Goal: Task Accomplishment & Management: Manage account settings

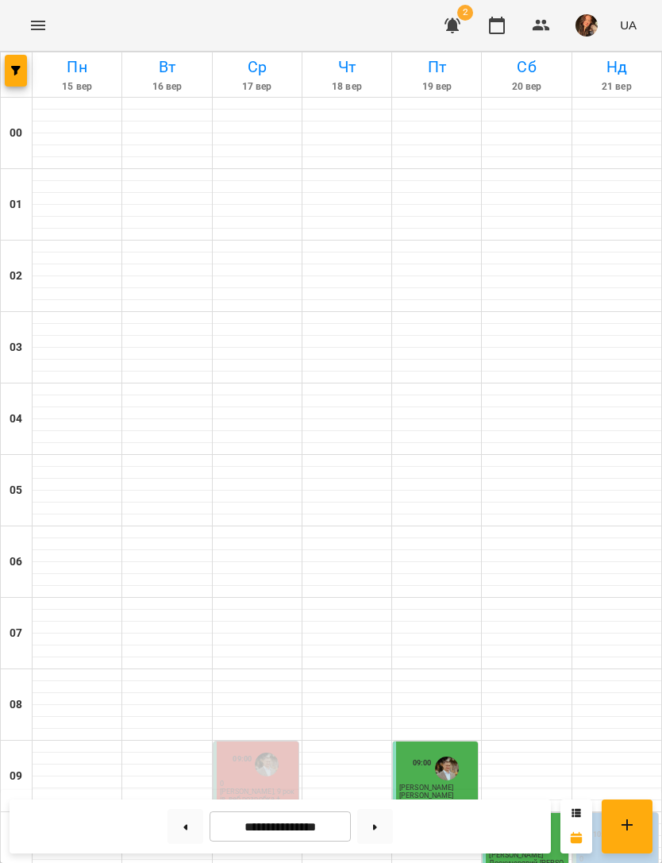
scroll to position [982, 0]
click at [10, 72] on span "button" at bounding box center [16, 71] width 22 height 10
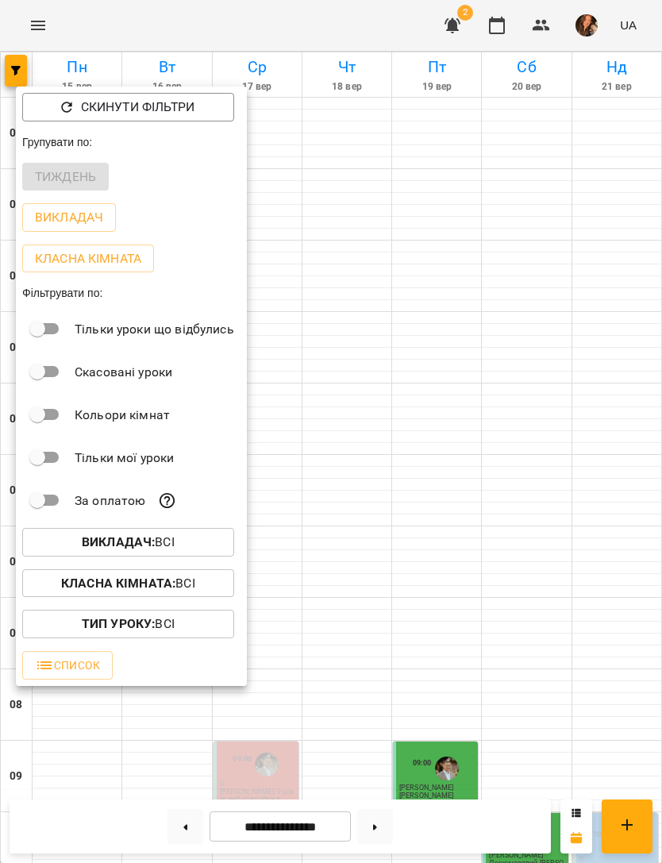
click at [202, 541] on span "Викладач : Всі" at bounding box center [128, 542] width 187 height 19
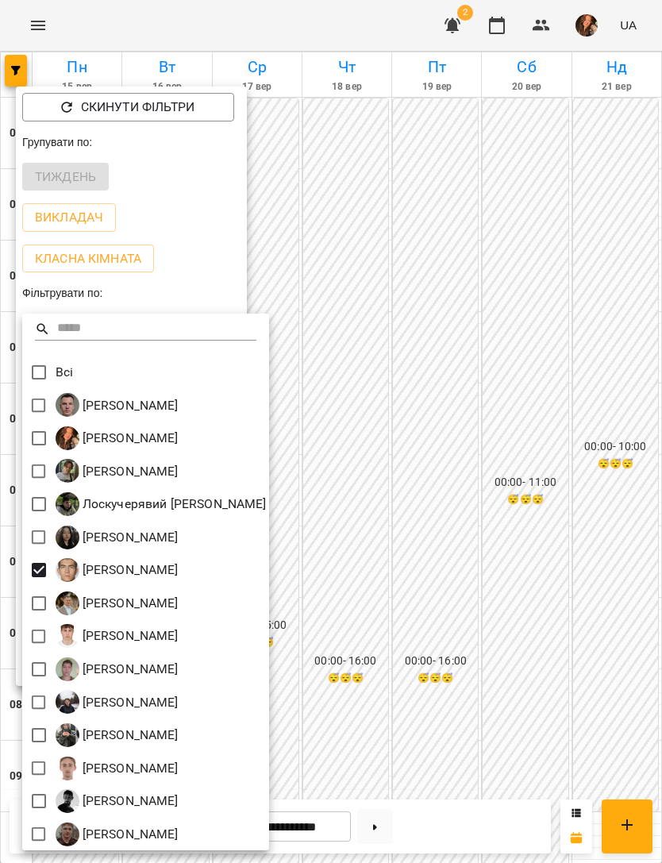
click at [602, 592] on div at bounding box center [331, 431] width 662 height 863
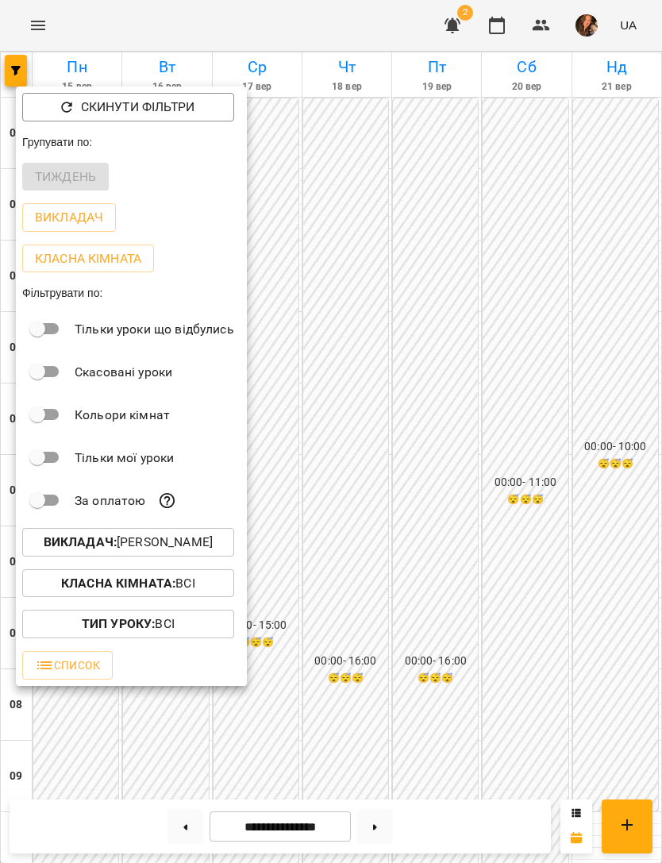
click at [611, 581] on div at bounding box center [331, 431] width 662 height 863
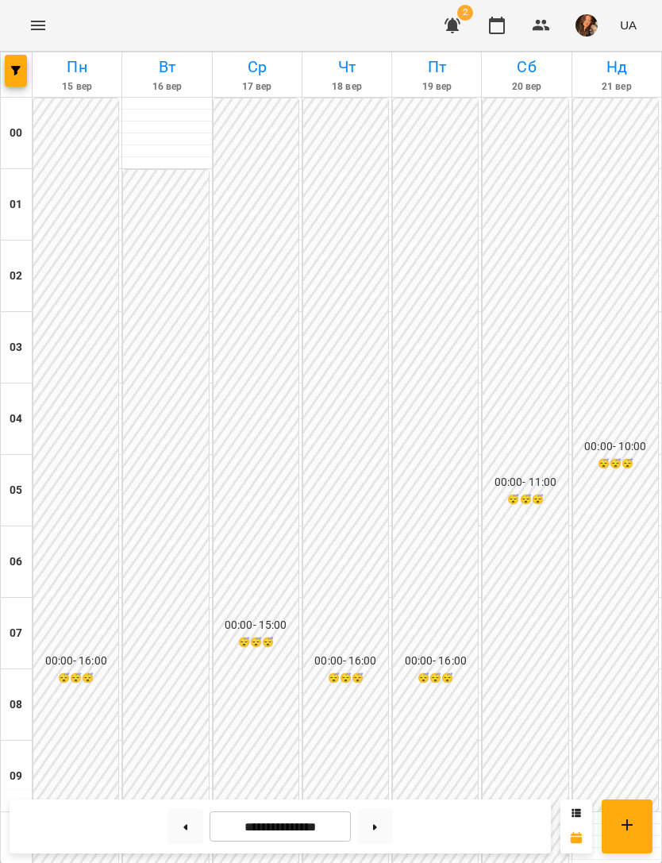
scroll to position [802, 0]
click at [381, 829] on button at bounding box center [375, 826] width 36 height 35
type input "**********"
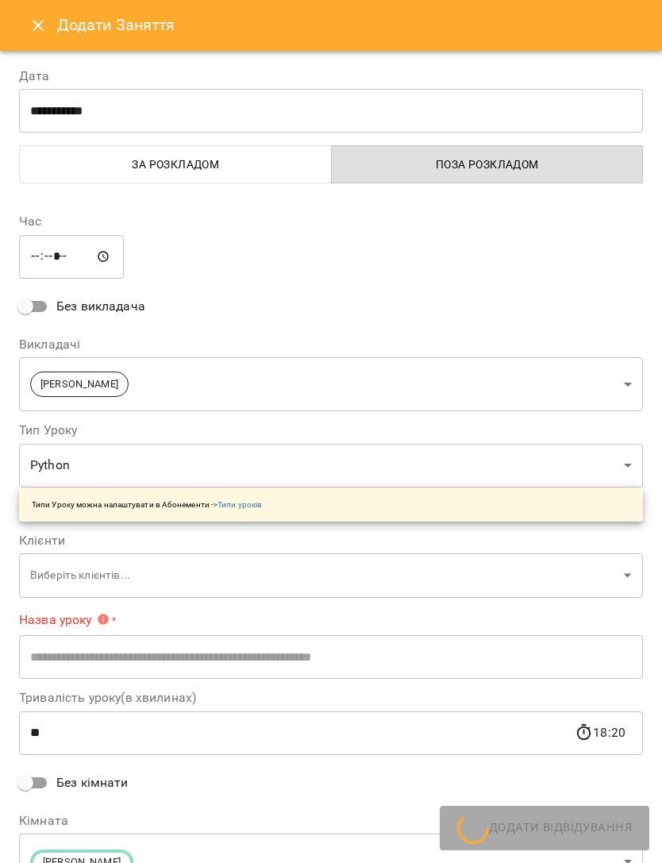
type input "******"
type input "**********"
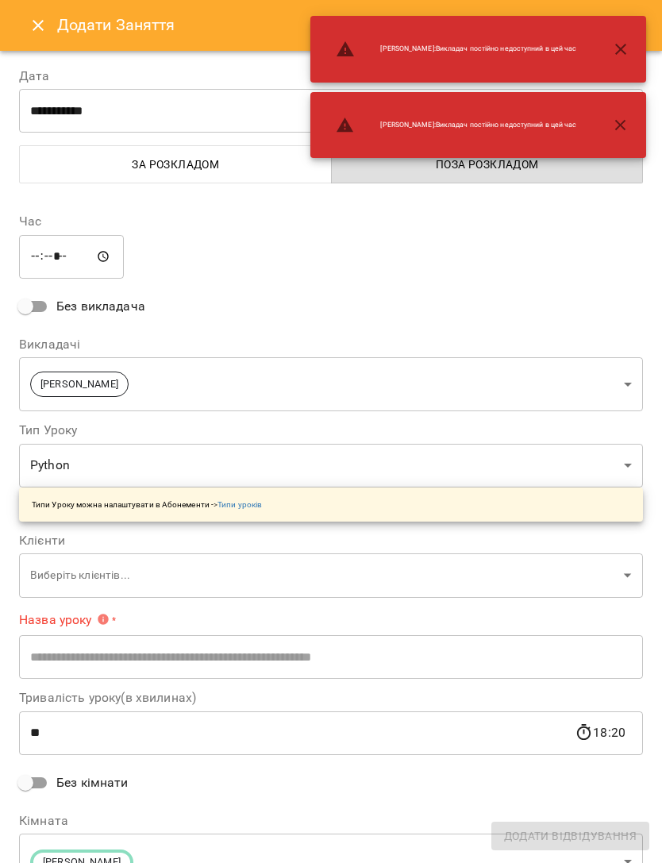
click at [25, 42] on div "Додати Заняття" at bounding box center [331, 25] width 662 height 51
click at [39, 14] on button "Close" at bounding box center [38, 25] width 38 height 38
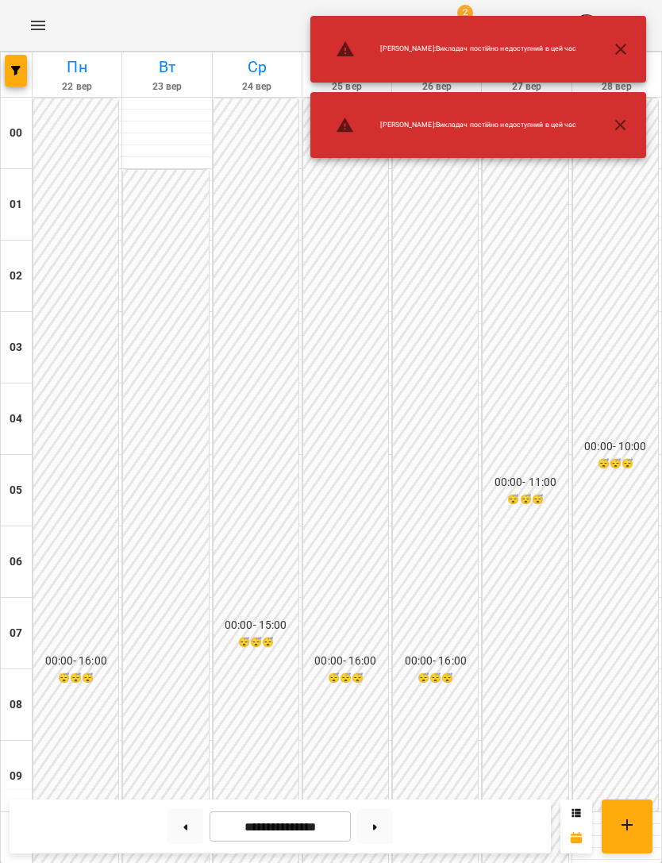
click at [628, 49] on icon "button" at bounding box center [620, 49] width 19 height 19
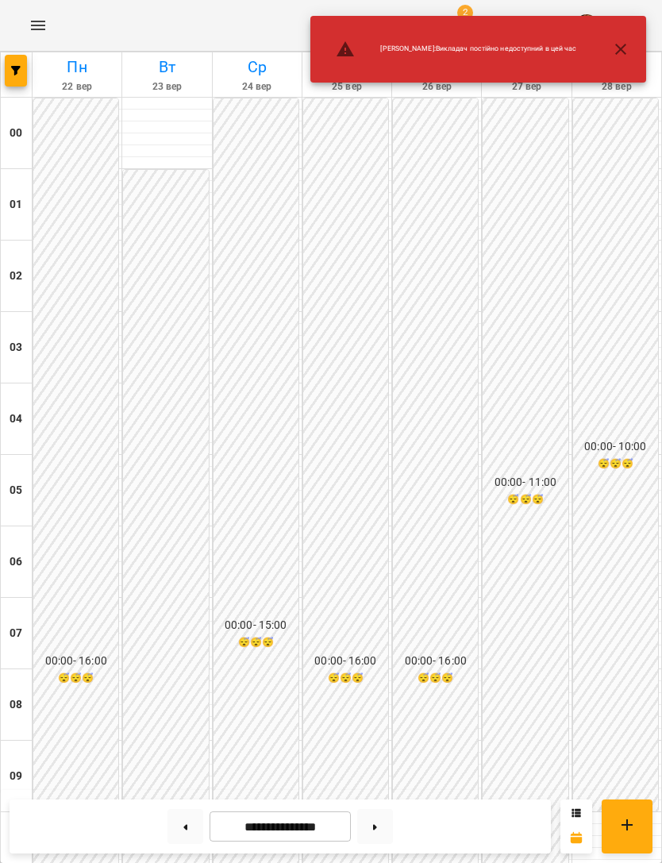
click at [622, 48] on icon "button" at bounding box center [620, 49] width 11 height 11
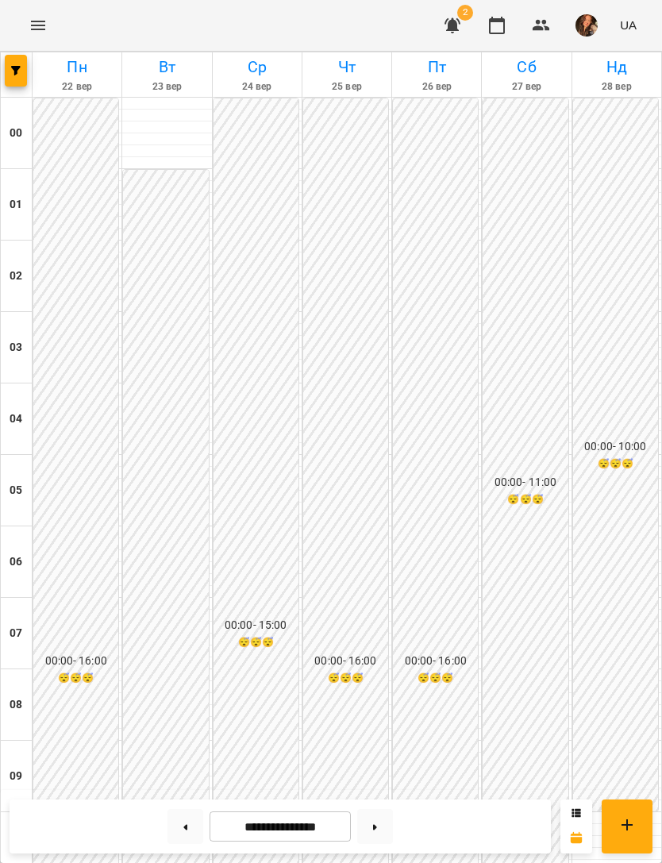
scroll to position [482, 0]
click at [25, 71] on span "button" at bounding box center [16, 71] width 22 height 10
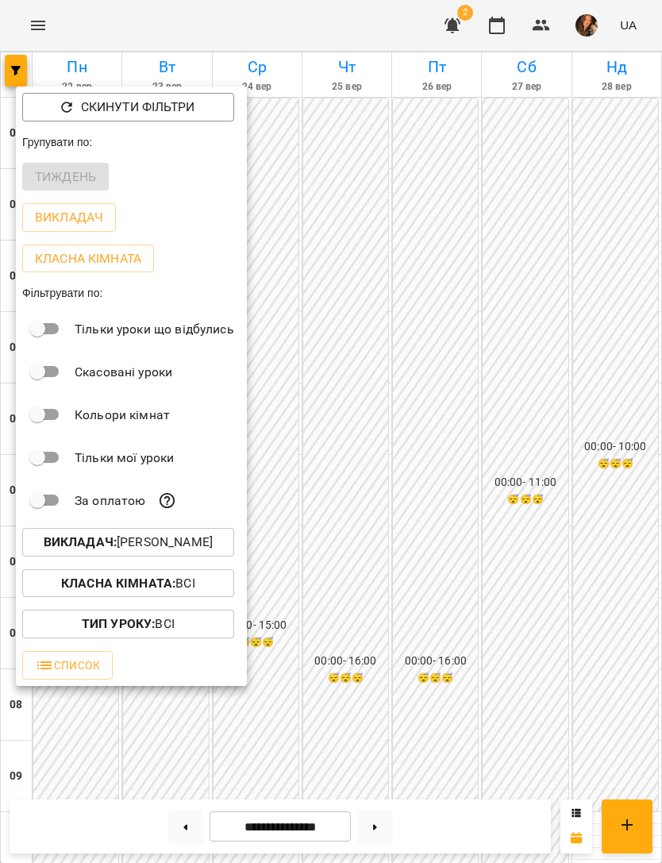
click at [67, 545] on b "Викладач :" at bounding box center [80, 541] width 73 height 15
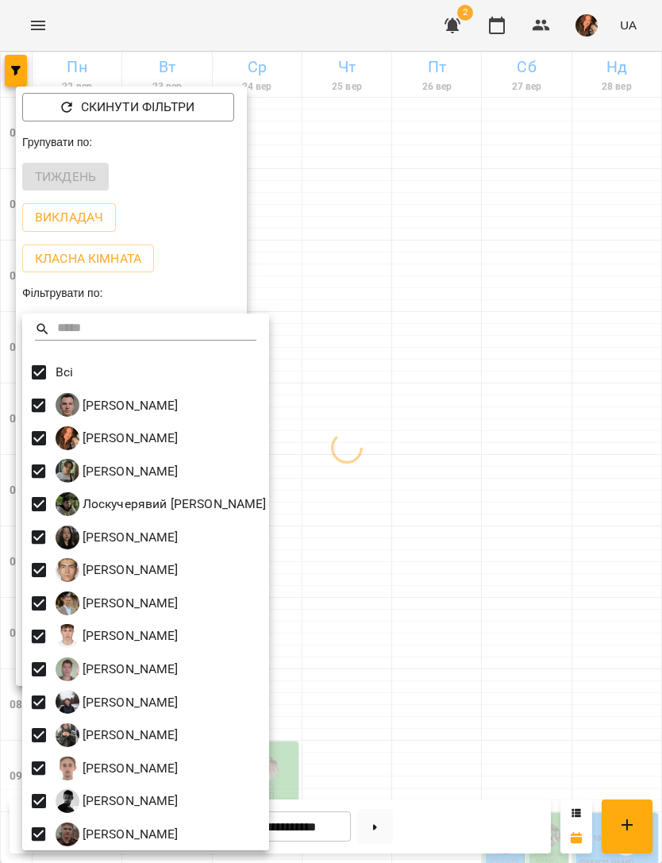
click at [430, 632] on div at bounding box center [331, 431] width 662 height 863
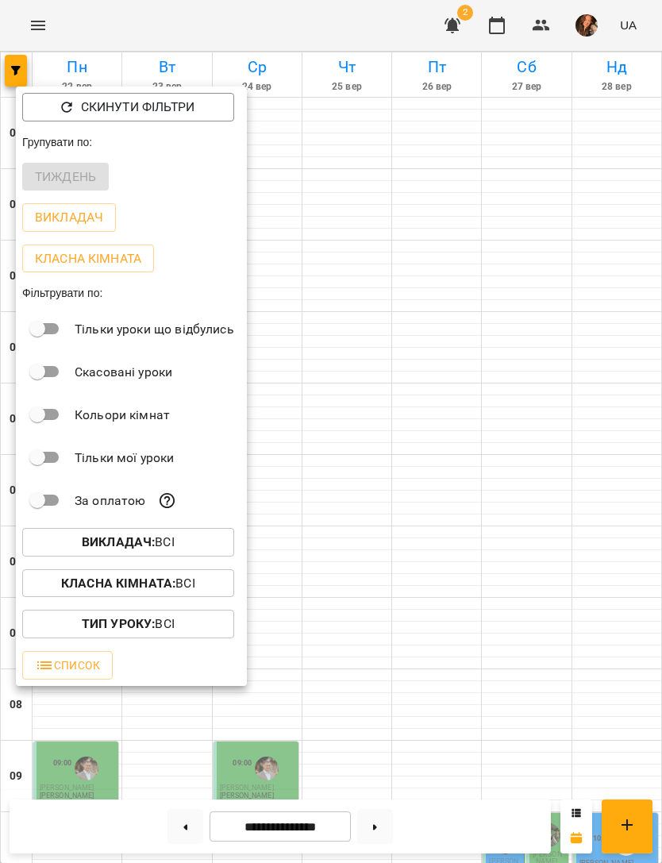
click at [95, 535] on p "Викладач : Всі" at bounding box center [128, 542] width 93 height 19
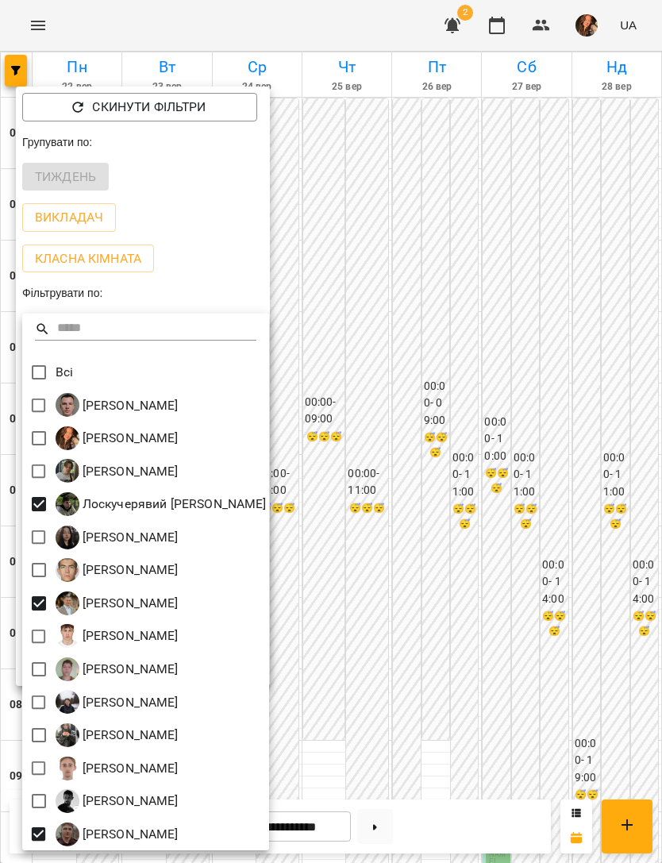
click at [430, 693] on div at bounding box center [331, 431] width 662 height 863
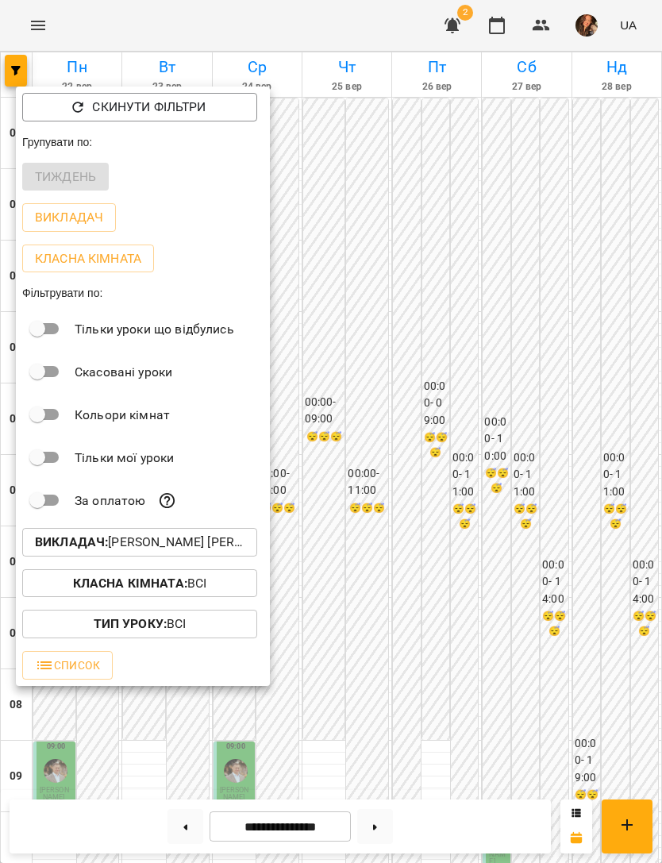
click at [421, 686] on div at bounding box center [331, 431] width 662 height 863
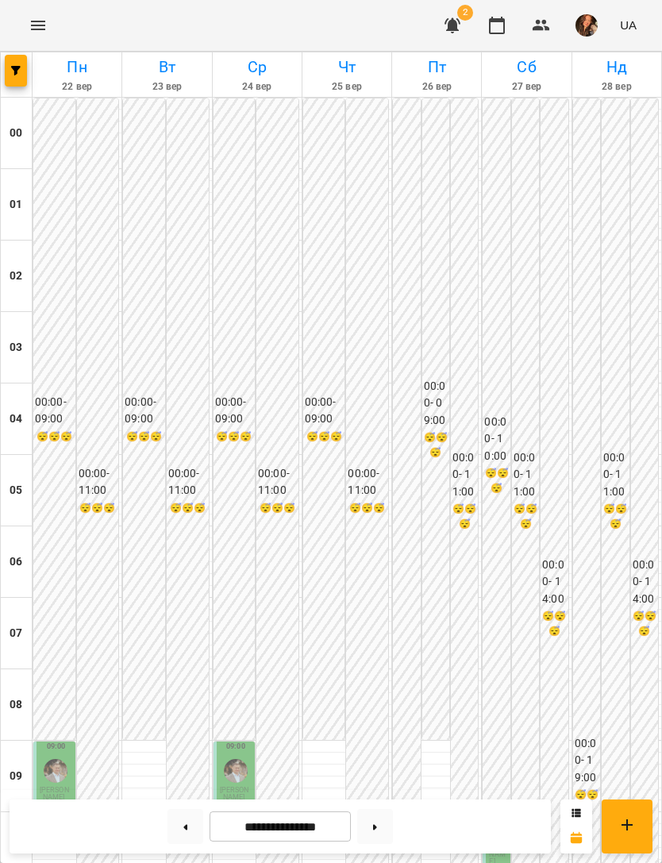
scroll to position [949, 0]
click at [10, 70] on span "button" at bounding box center [16, 71] width 22 height 10
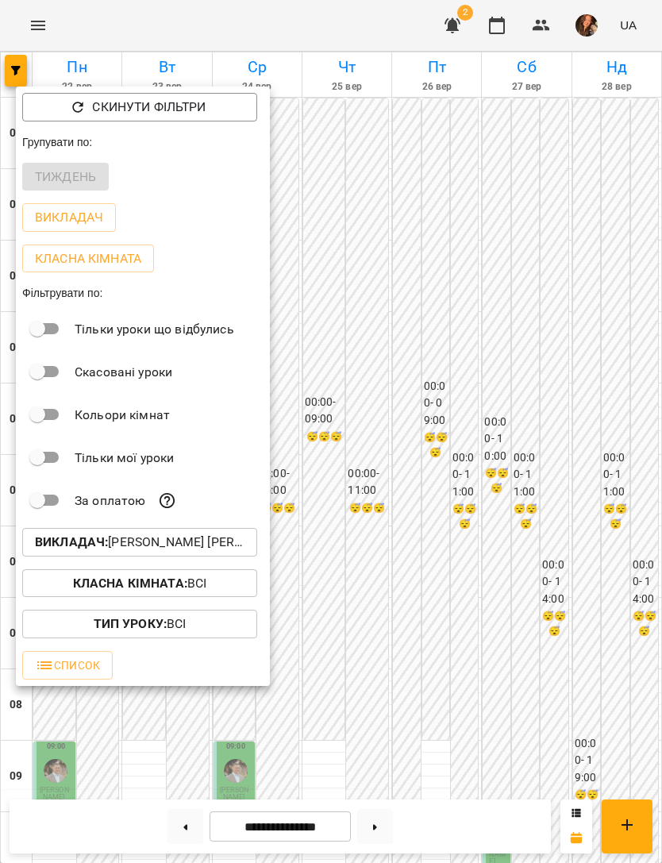
click at [83, 545] on b "Викладач :" at bounding box center [71, 541] width 73 height 15
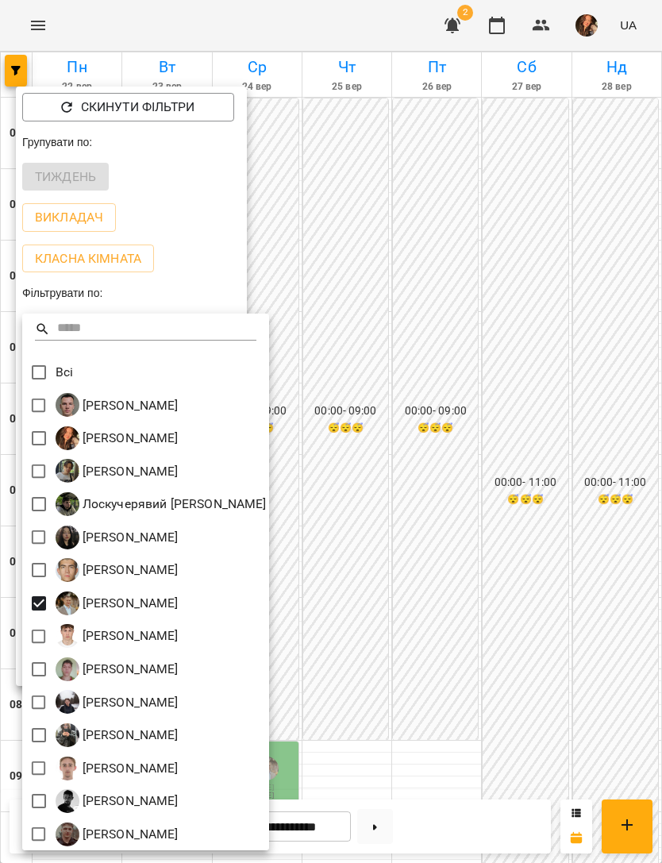
click at [455, 564] on div at bounding box center [331, 431] width 662 height 863
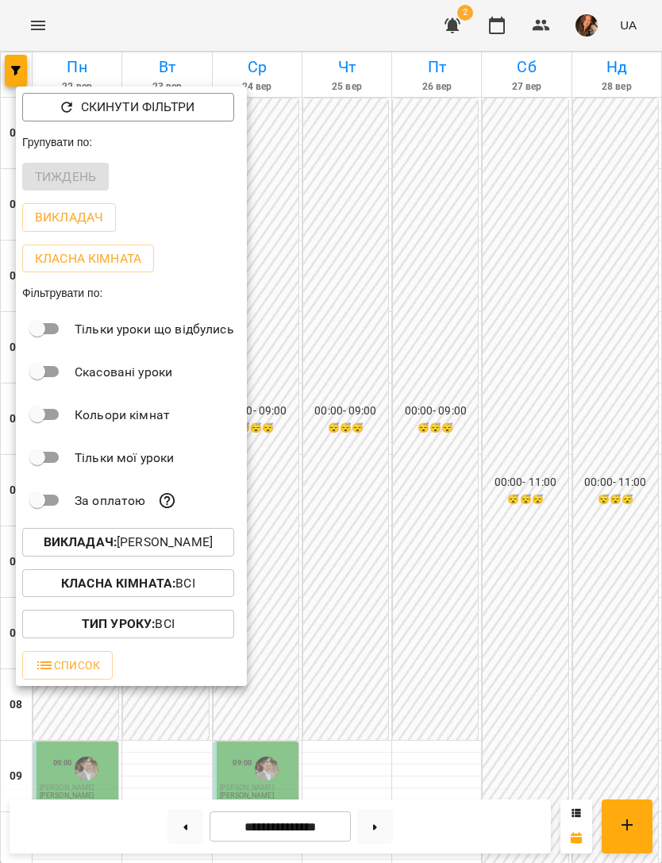
click at [382, 408] on div at bounding box center [331, 431] width 662 height 863
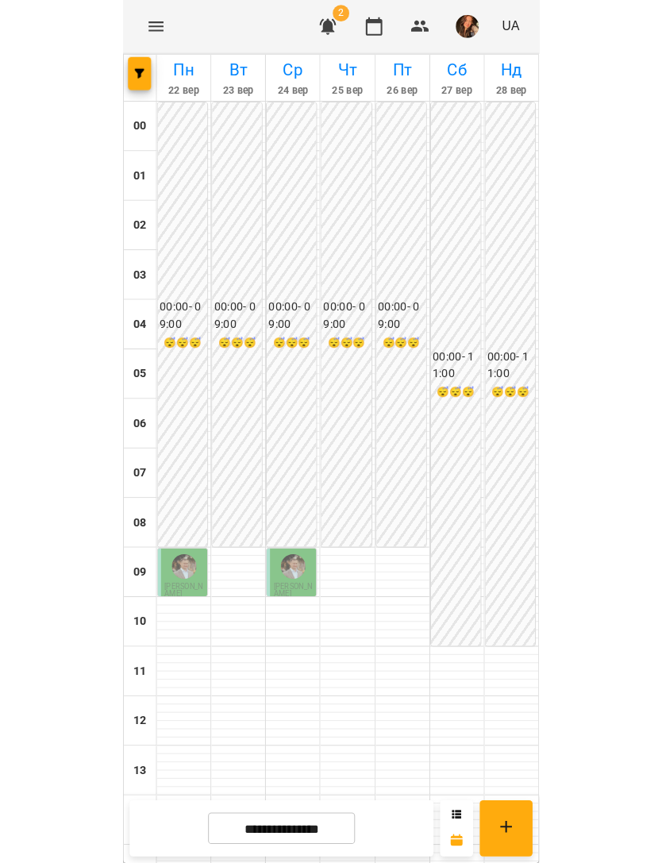
scroll to position [482, 0]
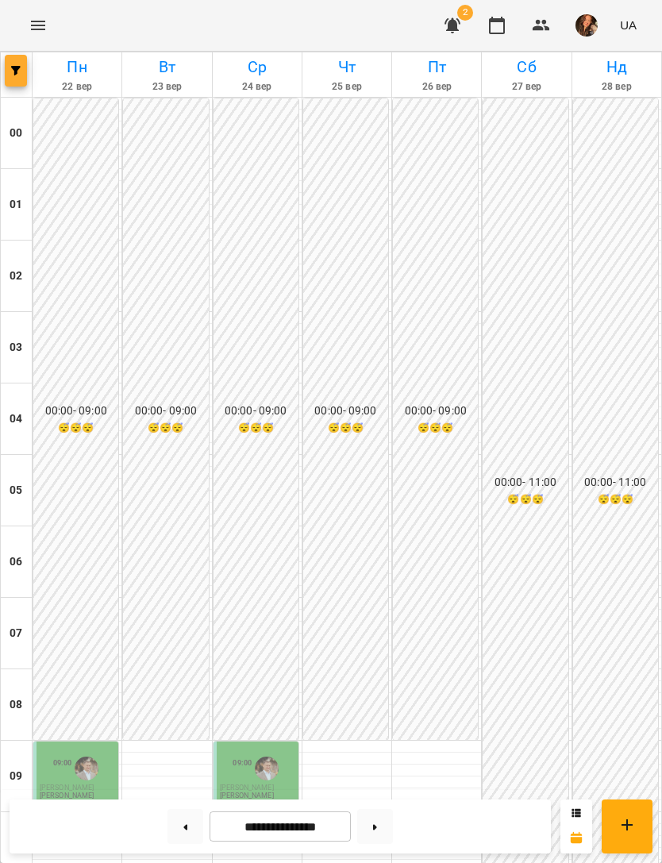
click at [21, 69] on span "button" at bounding box center [16, 71] width 22 height 10
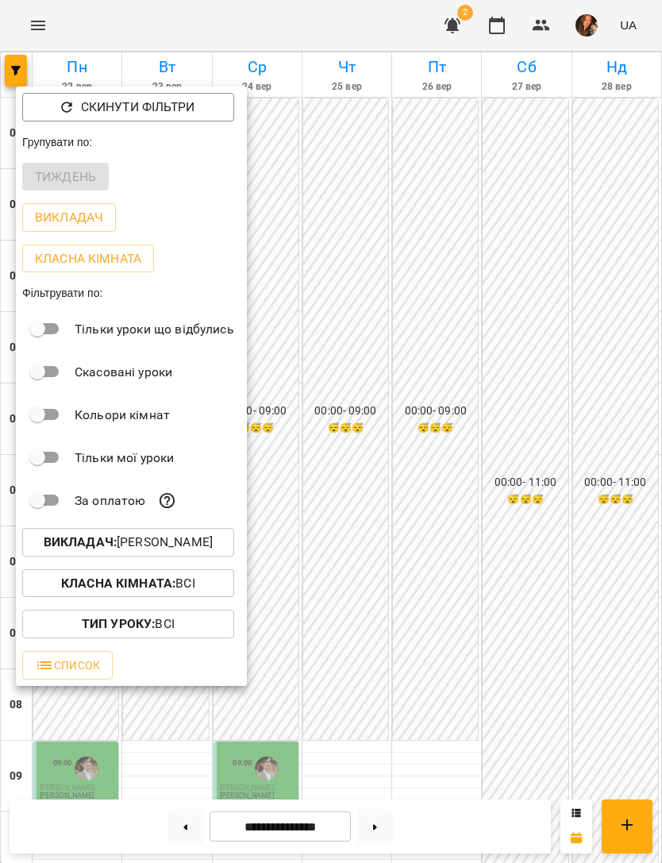
click at [213, 541] on p "Викладач : [PERSON_NAME]" at bounding box center [128, 542] width 169 height 19
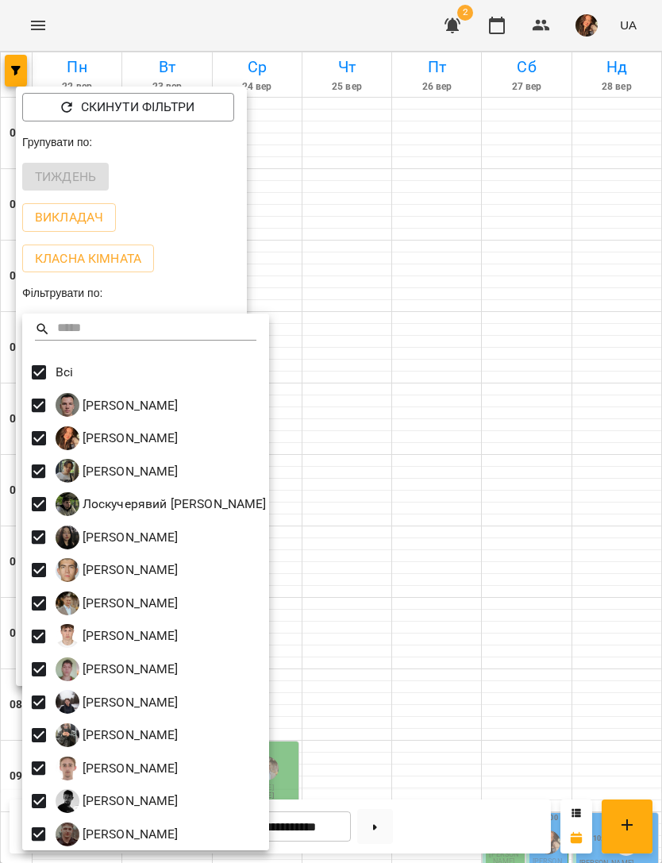
click at [529, 554] on div at bounding box center [331, 431] width 662 height 863
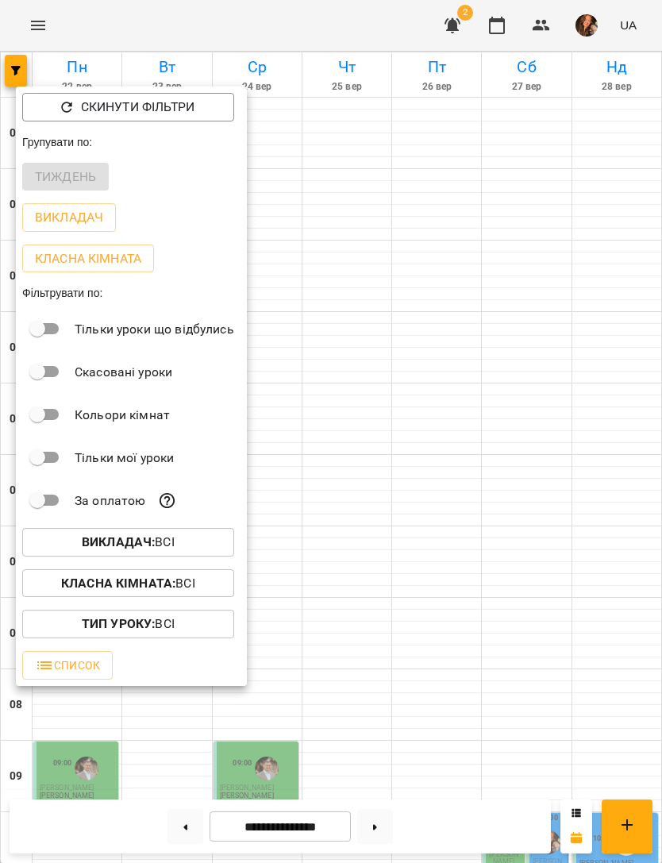
click at [556, 603] on div at bounding box center [331, 431] width 662 height 863
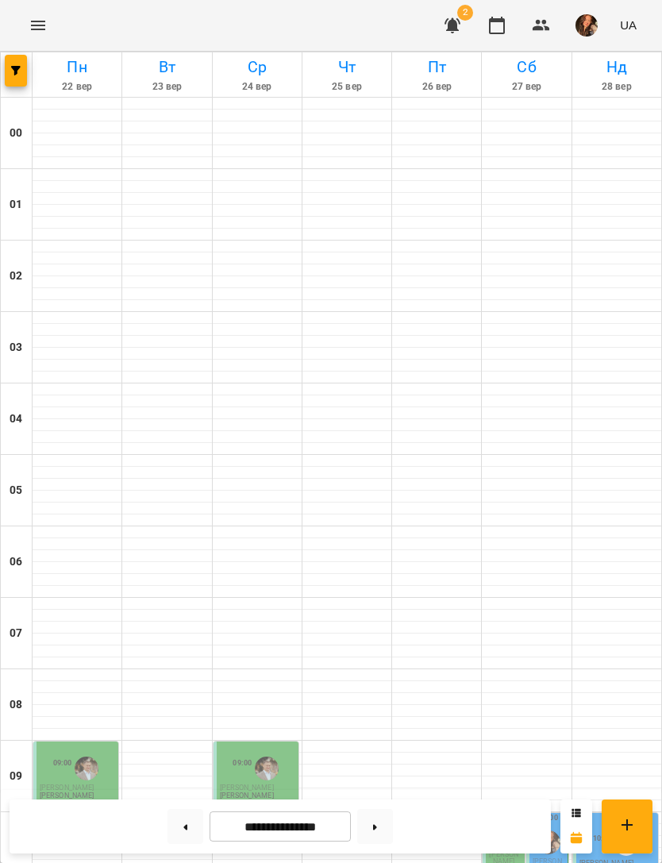
scroll to position [500, 0]
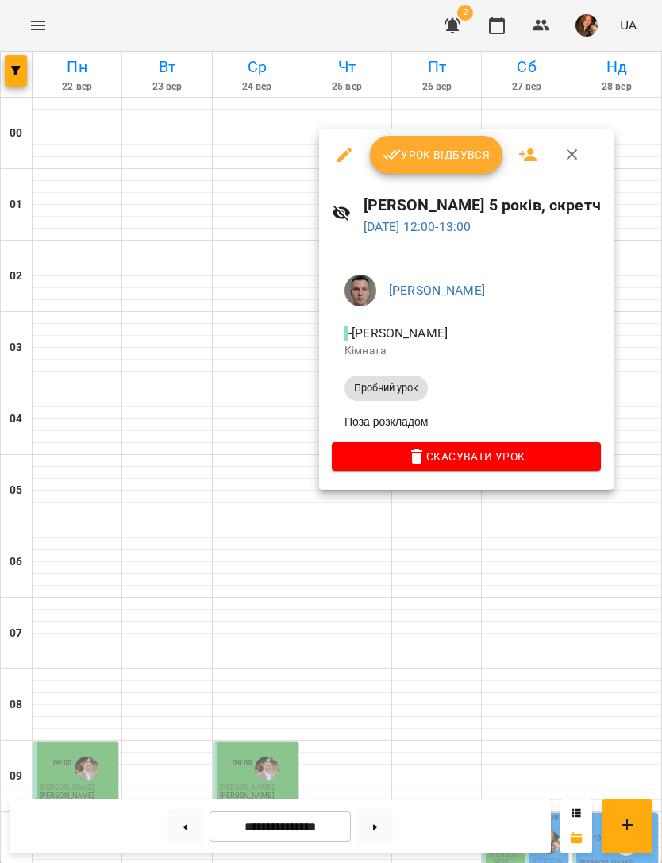
click at [524, 638] on div at bounding box center [331, 431] width 662 height 863
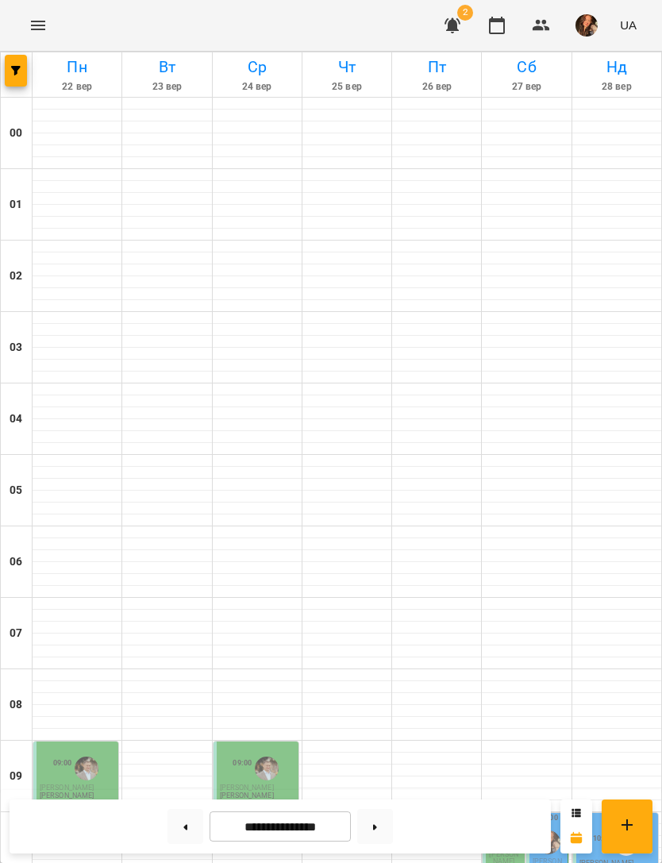
scroll to position [702, 0]
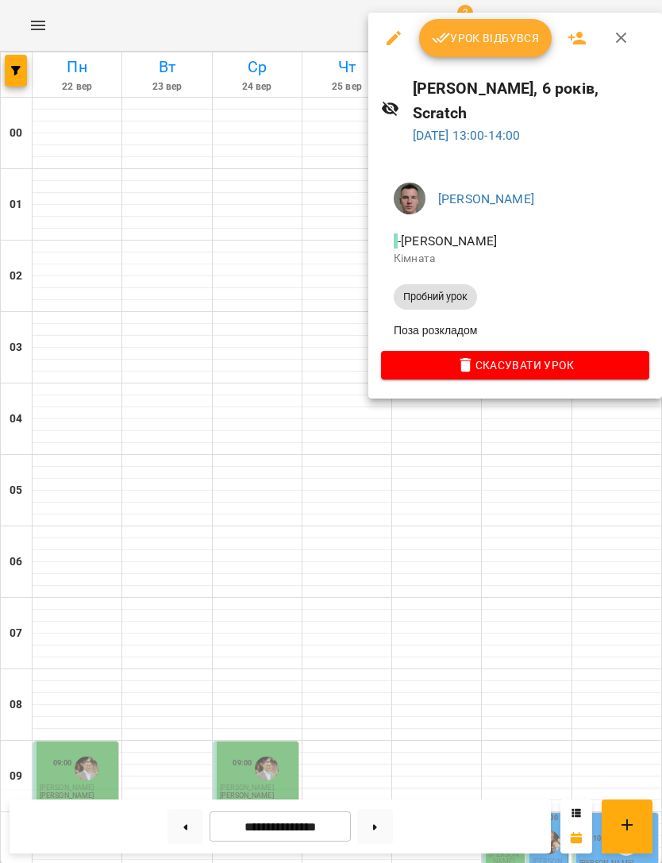
click at [467, 645] on div at bounding box center [331, 431] width 662 height 863
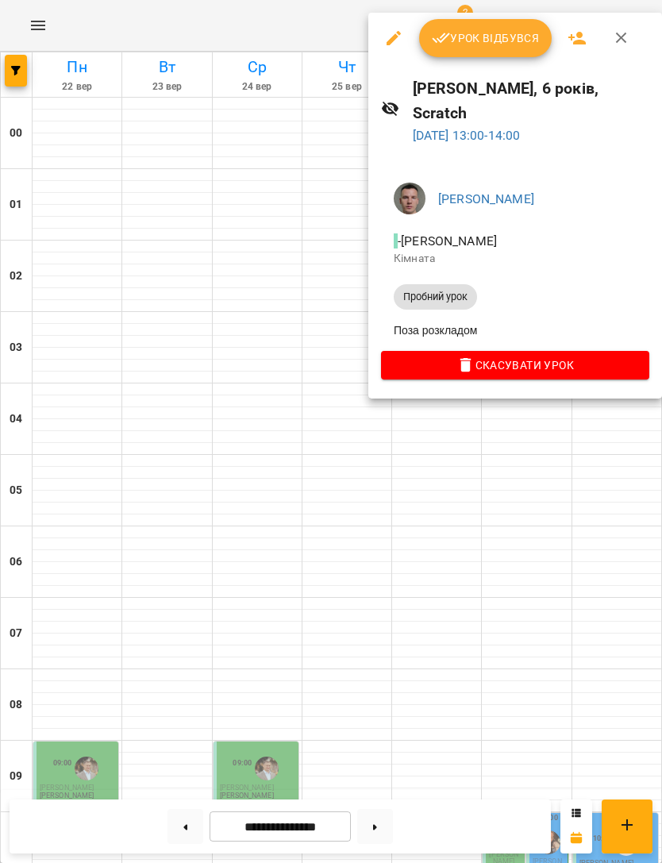
click at [582, 529] on div at bounding box center [331, 431] width 662 height 863
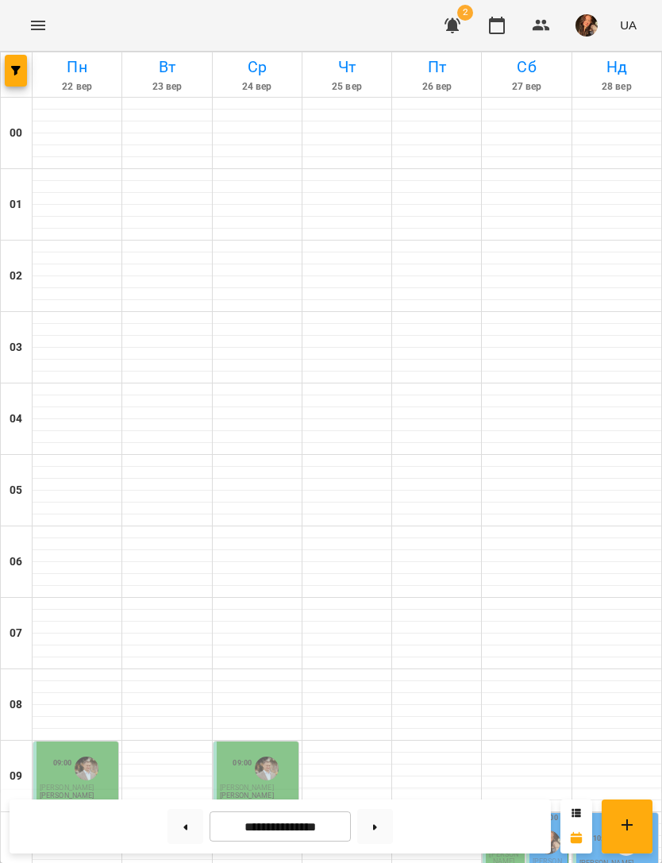
scroll to position [1013, 0]
click at [182, 828] on button at bounding box center [185, 826] width 36 height 35
type input "**********"
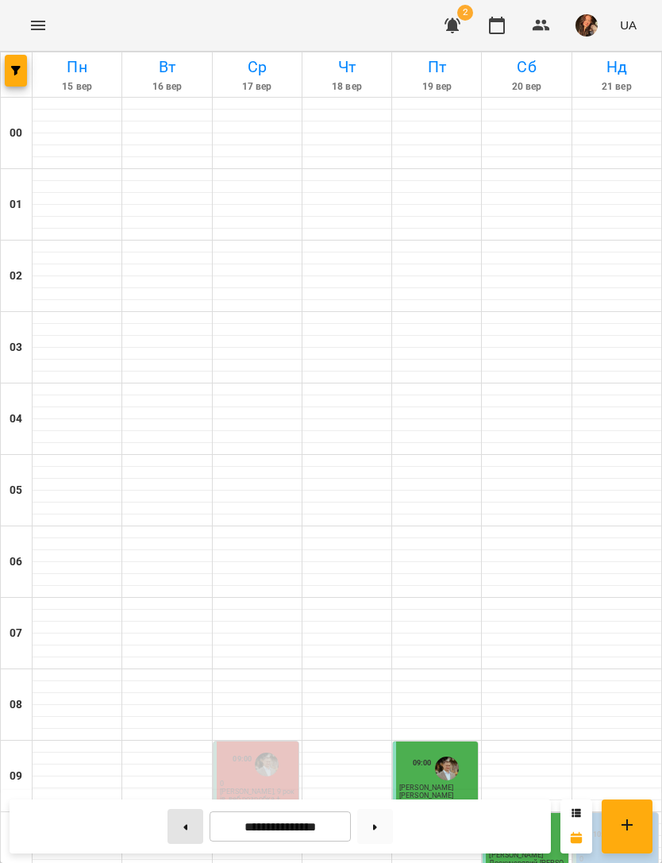
scroll to position [668, 0]
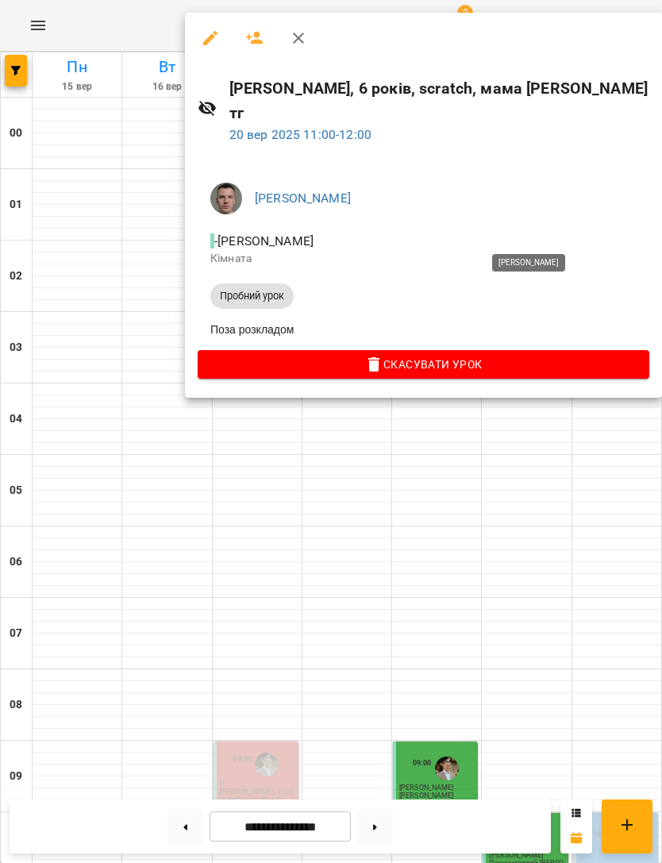
click at [495, 595] on div at bounding box center [331, 431] width 662 height 863
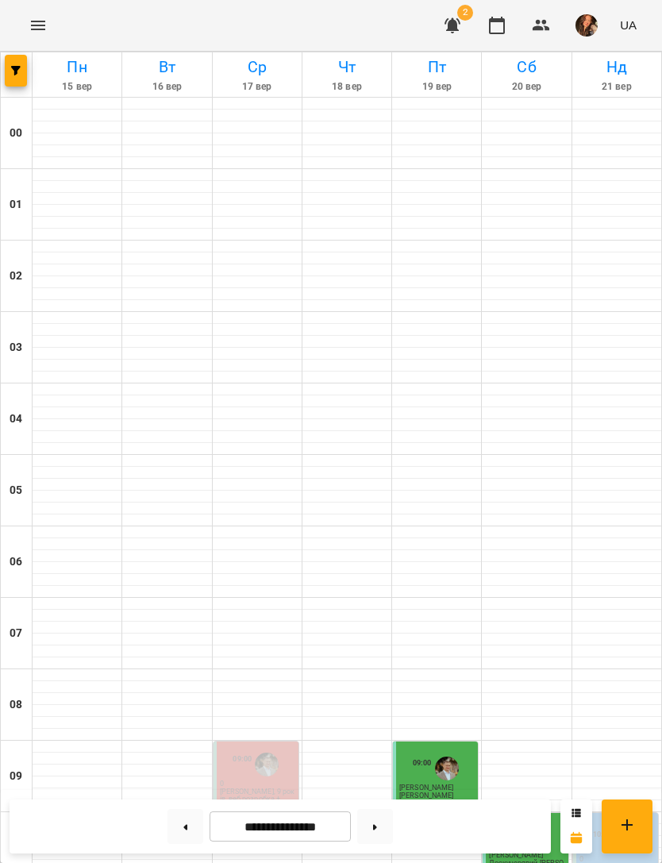
scroll to position [721, 0]
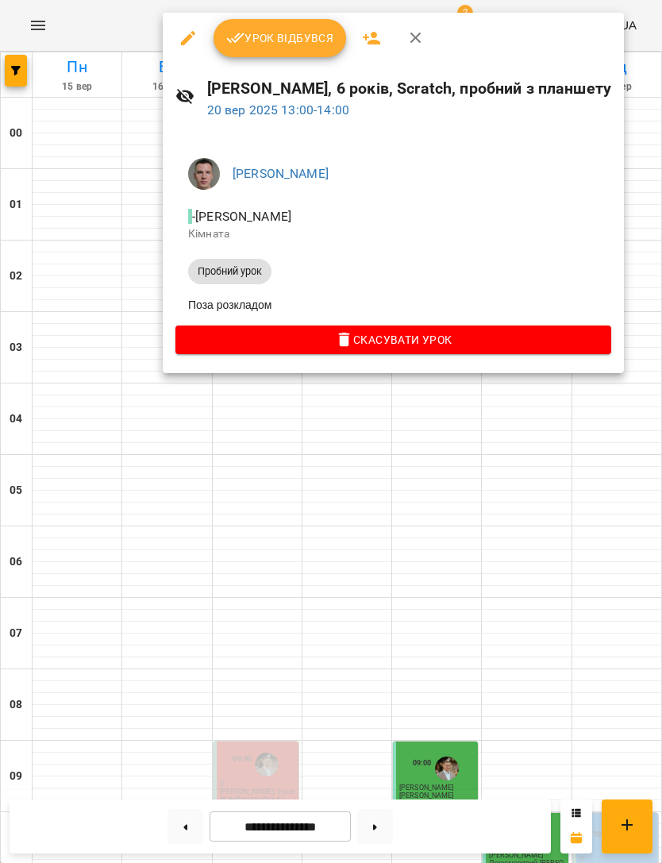
click at [608, 485] on div at bounding box center [331, 431] width 662 height 863
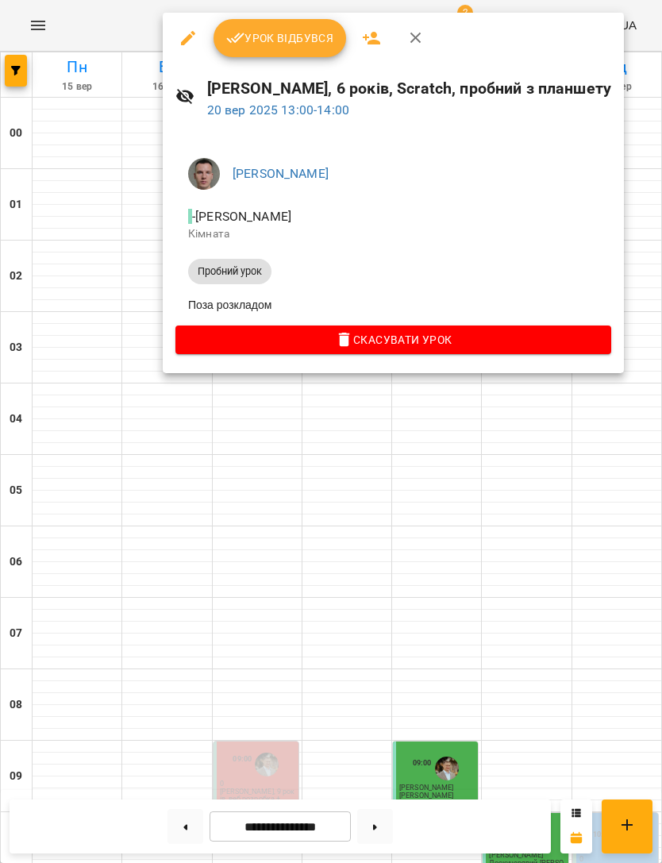
click at [563, 337] on span "Скасувати Урок" at bounding box center [393, 339] width 410 height 19
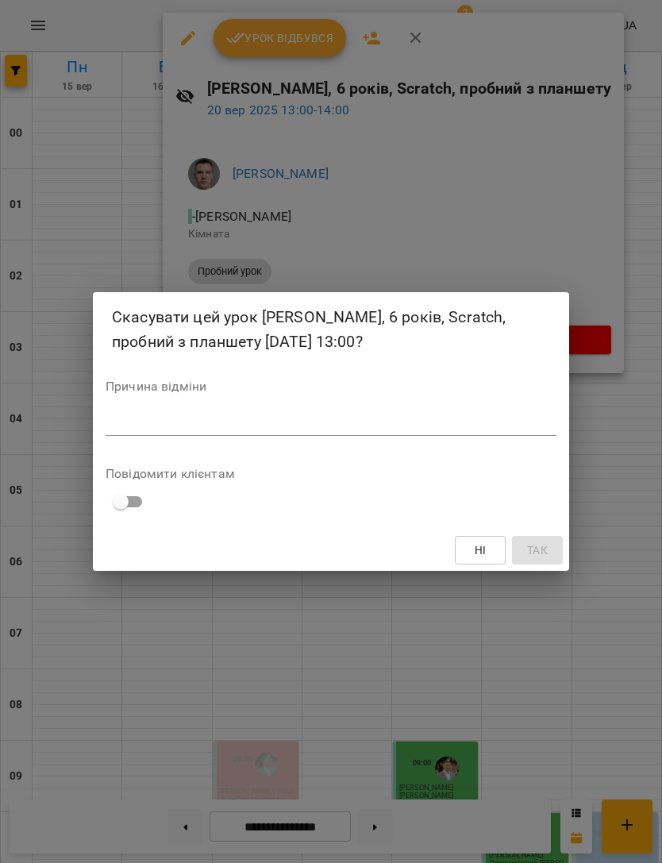
click at [460, 423] on textarea at bounding box center [331, 423] width 451 height 14
type textarea "****"
click at [543, 536] on button "Так" at bounding box center [537, 550] width 51 height 29
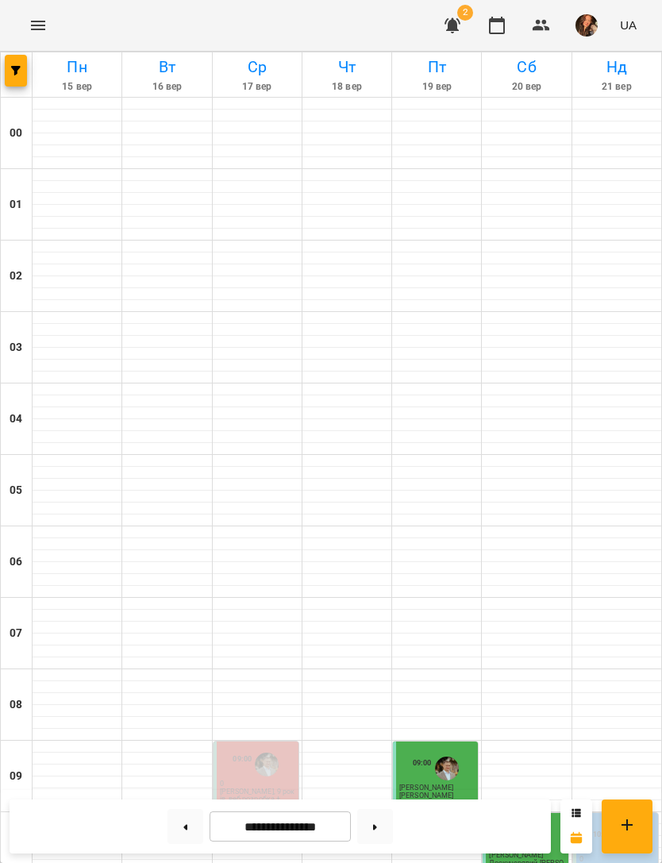
scroll to position [808, 0]
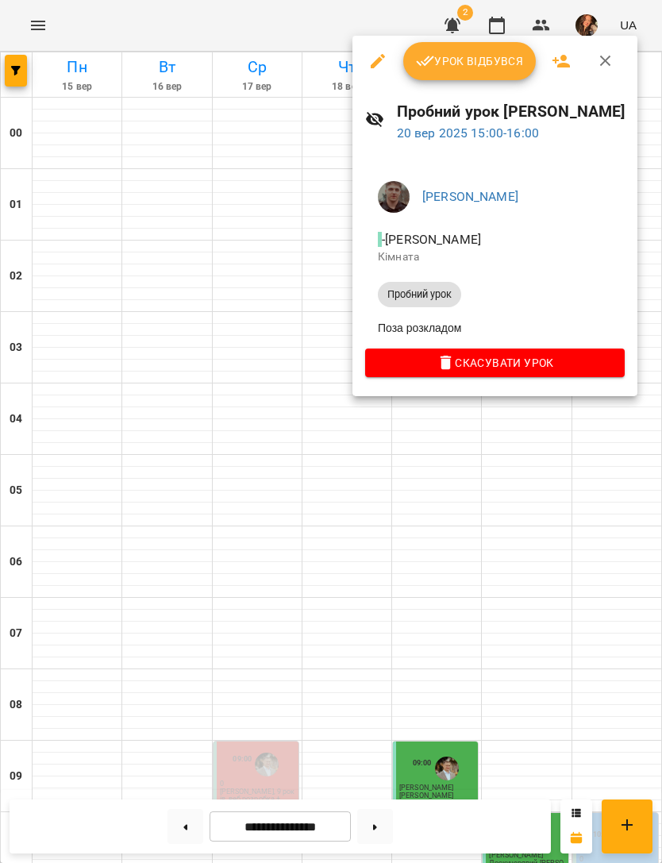
click at [606, 556] on div at bounding box center [331, 431] width 662 height 863
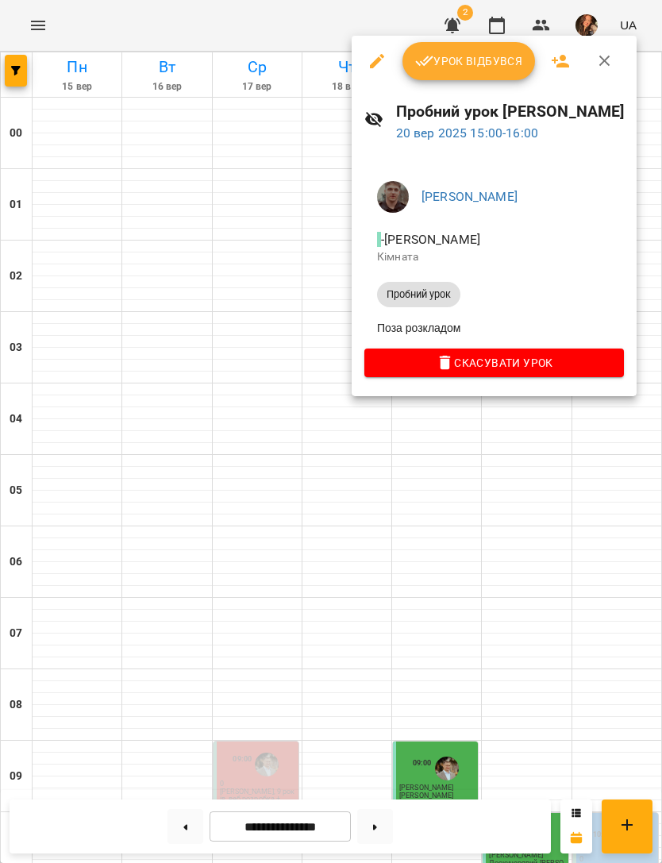
click at [604, 585] on div at bounding box center [331, 431] width 662 height 863
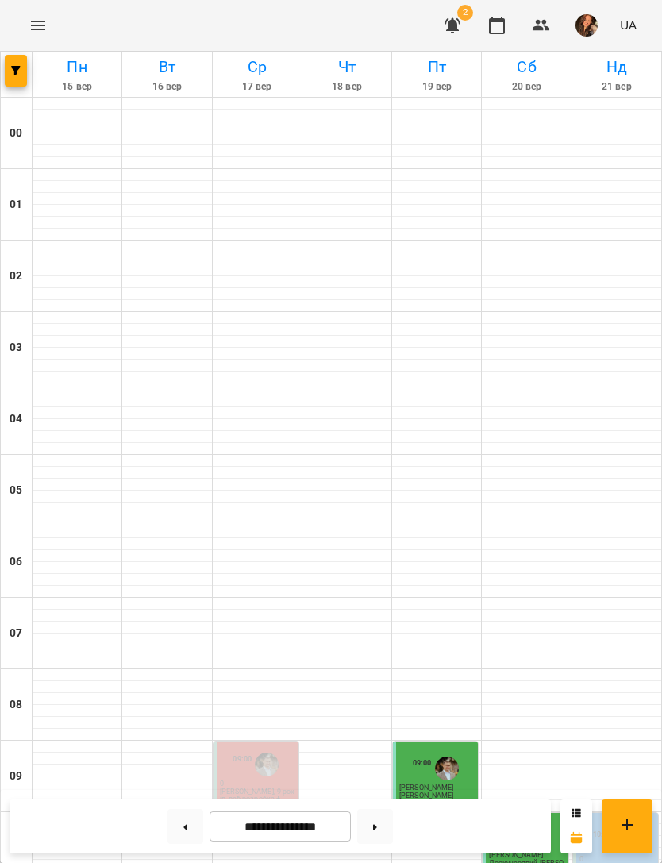
scroll to position [878, 0]
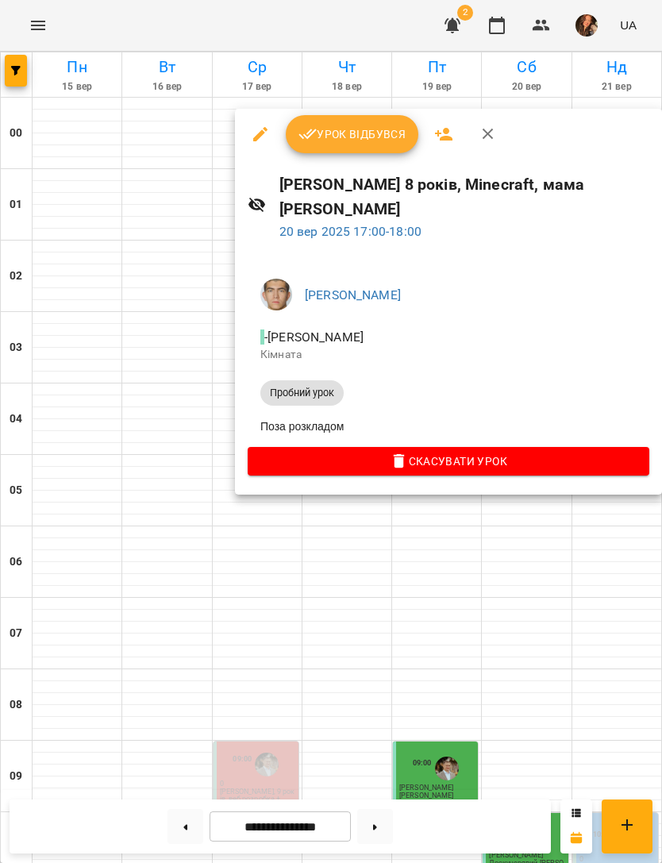
click at [587, 649] on div at bounding box center [331, 431] width 662 height 863
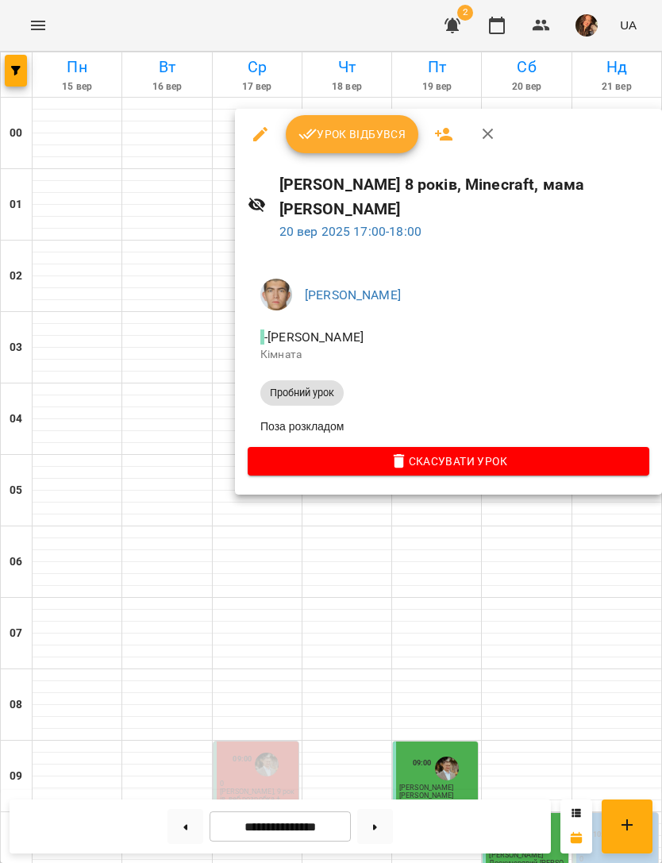
click at [591, 606] on div at bounding box center [331, 431] width 662 height 863
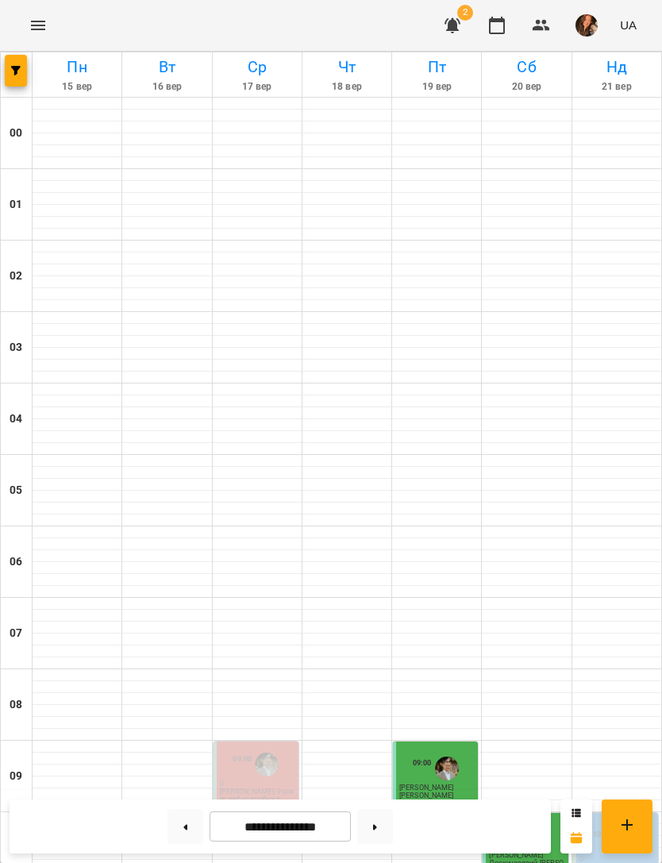
scroll to position [1020, 0]
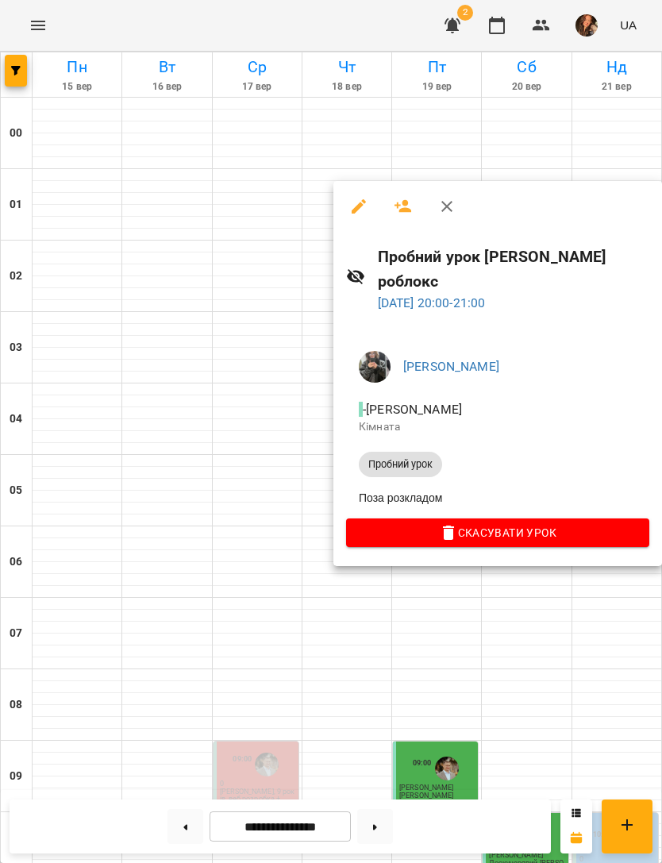
click at [518, 650] on div at bounding box center [331, 431] width 662 height 863
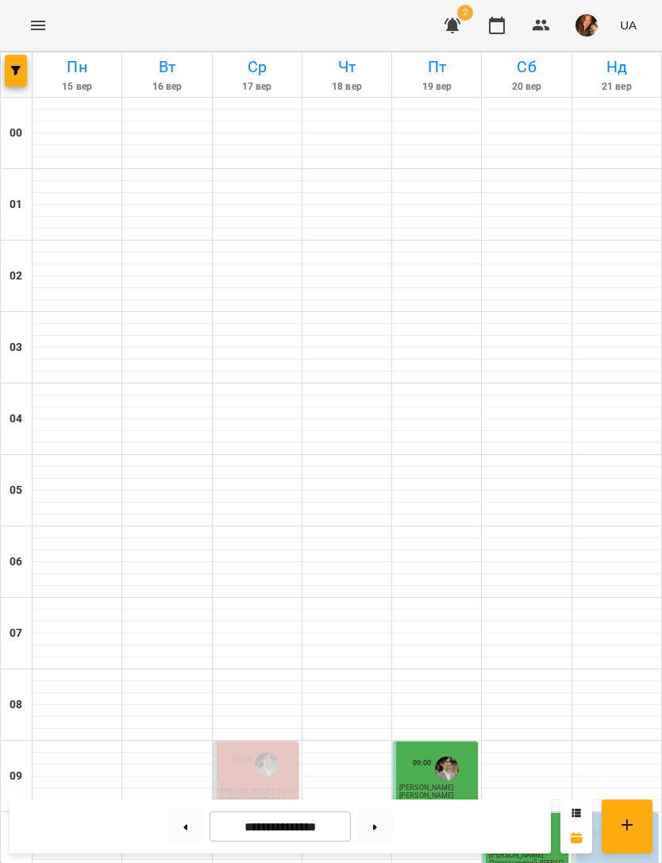
scroll to position [734, 0]
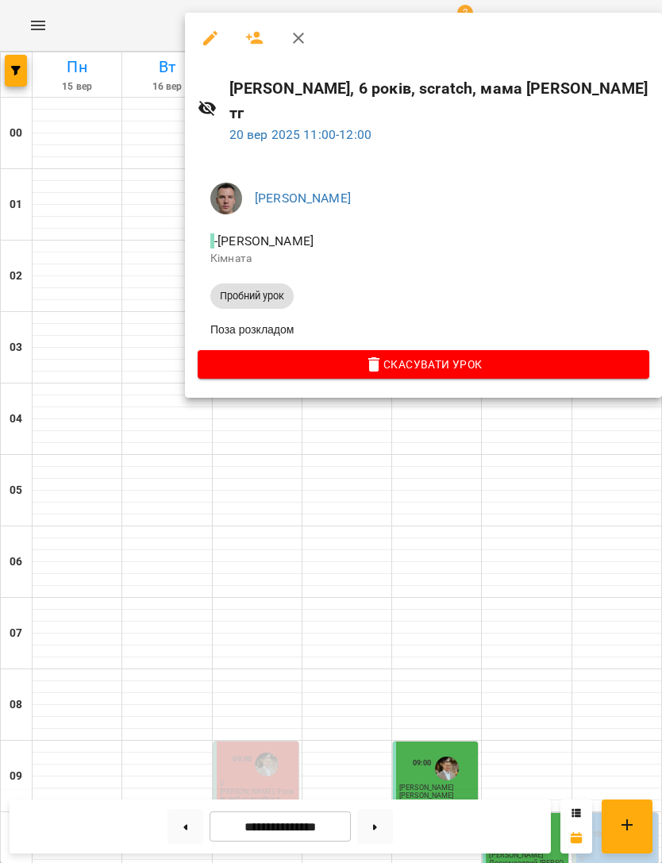
click at [203, 43] on icon "button" at bounding box center [210, 38] width 14 height 14
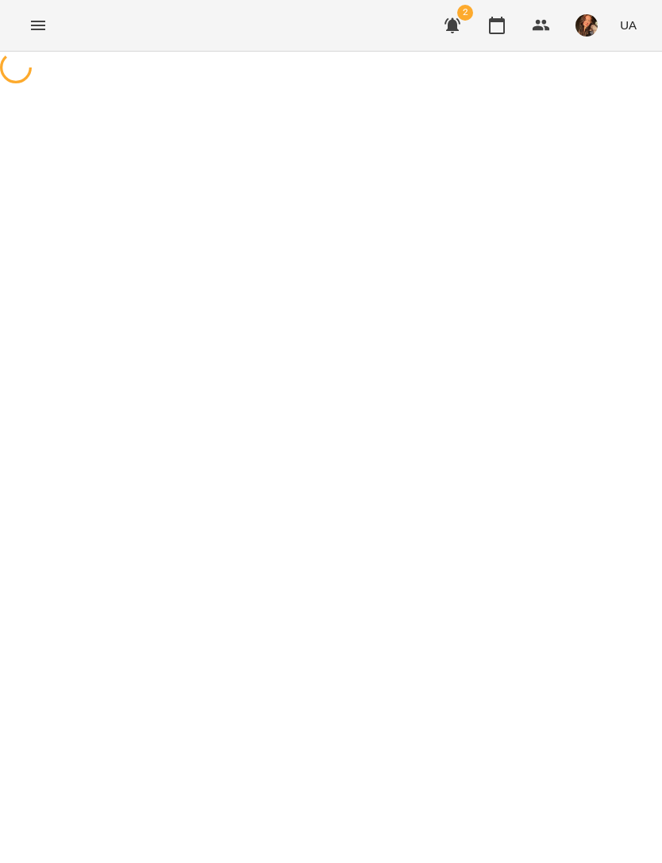
select select "**********"
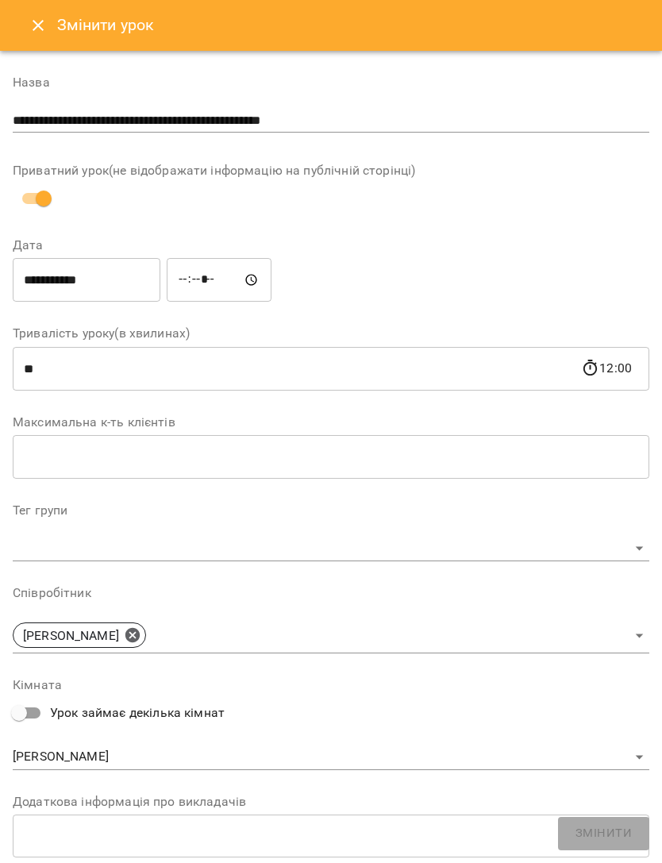
click at [385, 131] on input "**********" at bounding box center [331, 120] width 637 height 25
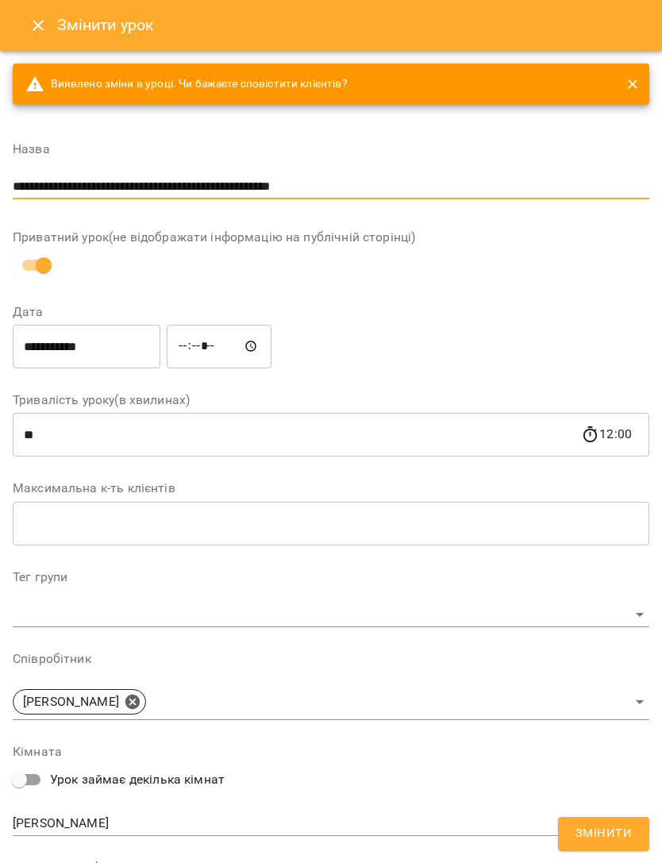
type input "**********"
click at [622, 841] on span "Змінити" at bounding box center [603, 833] width 56 height 21
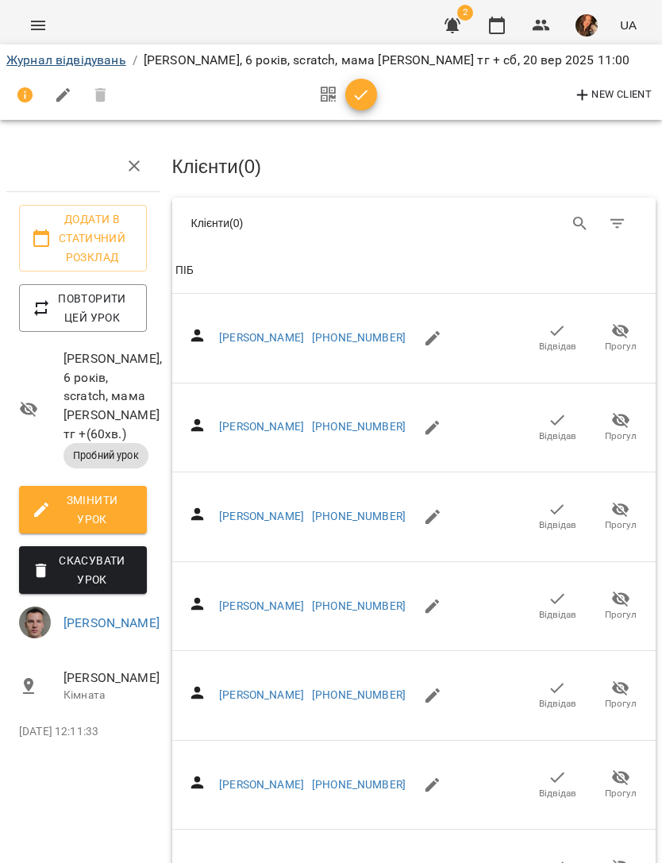
click at [79, 56] on link "Журнал відвідувань" at bounding box center [66, 59] width 120 height 15
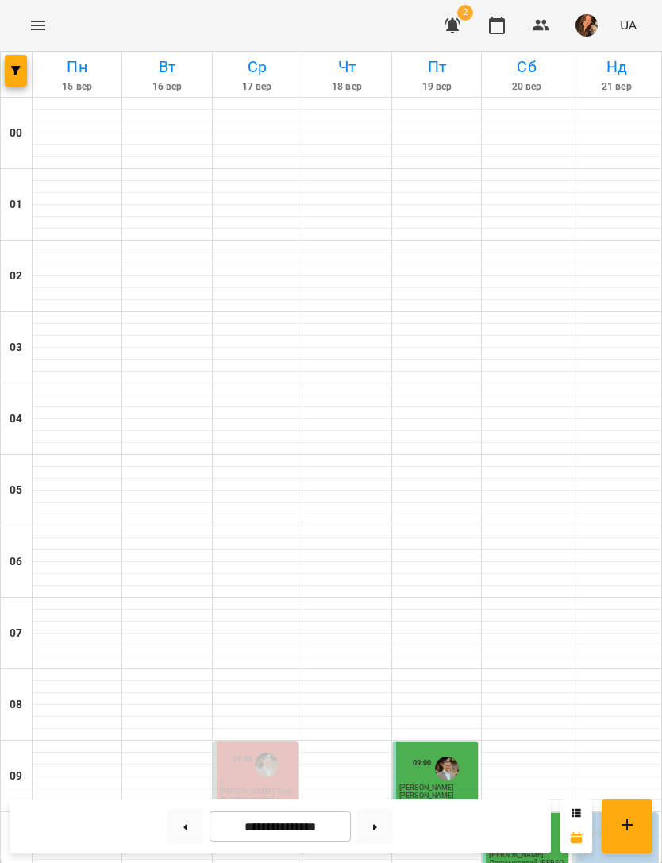
scroll to position [580, 0]
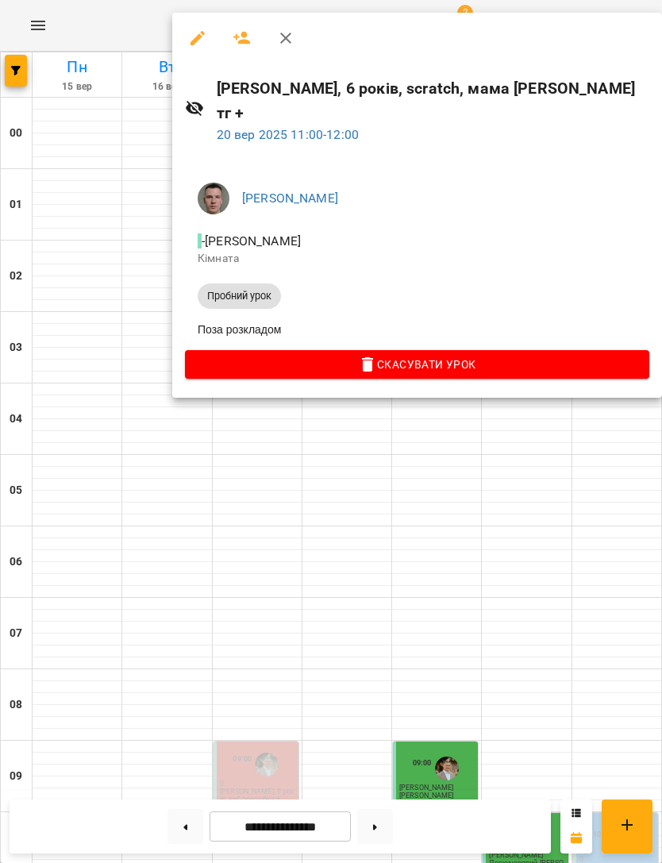
click at [552, 479] on div at bounding box center [331, 431] width 662 height 863
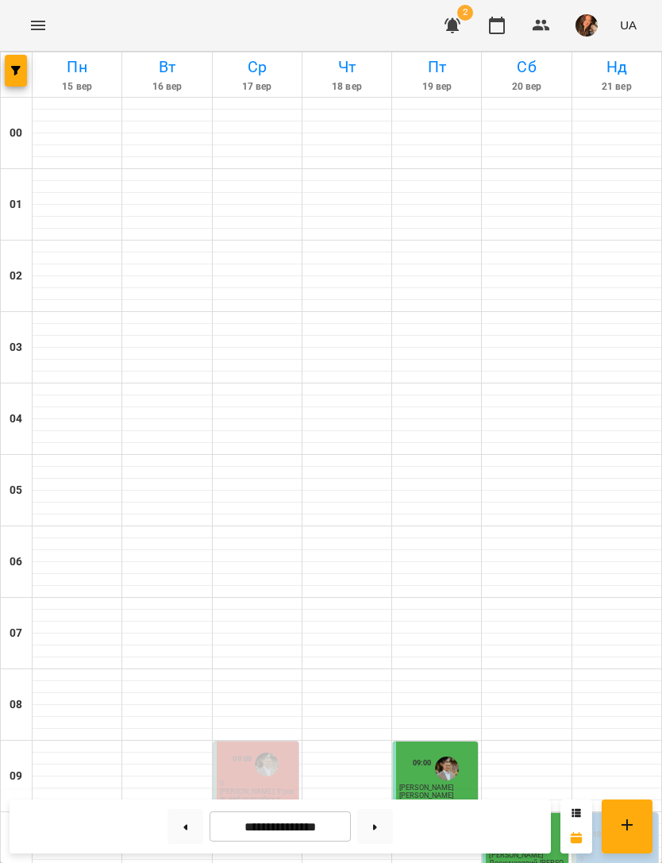
scroll to position [699, 0]
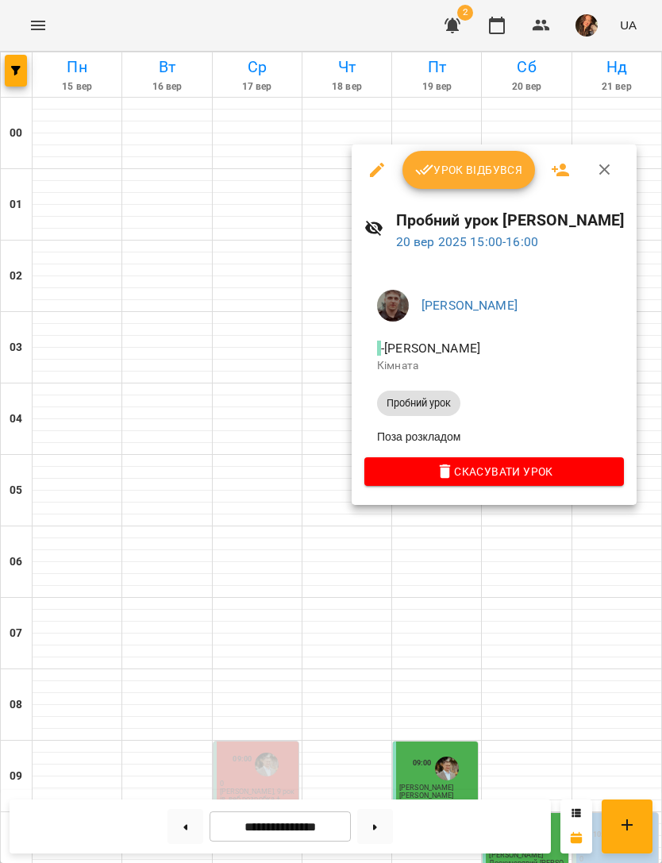
click at [525, 647] on div at bounding box center [331, 431] width 662 height 863
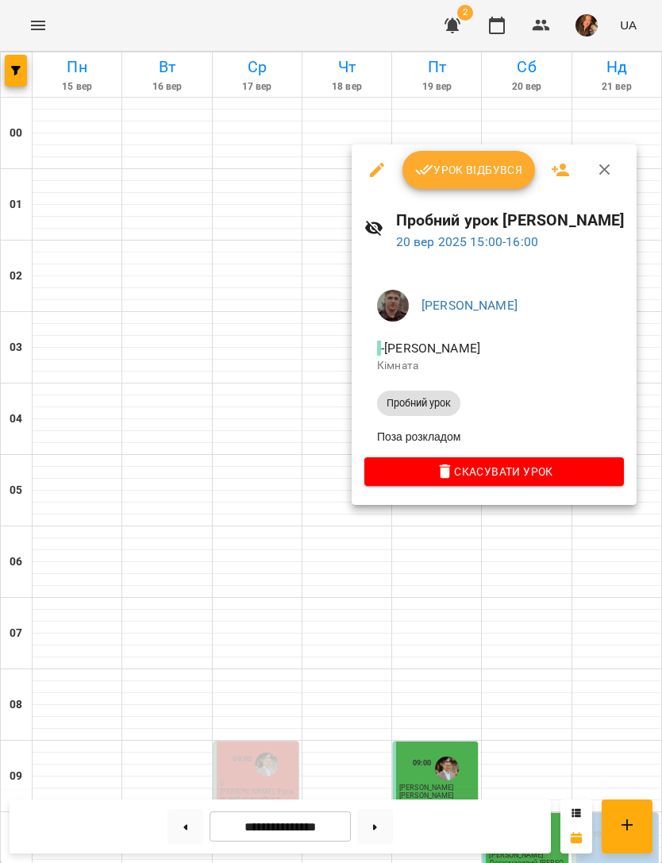
click at [573, 630] on div at bounding box center [331, 431] width 662 height 863
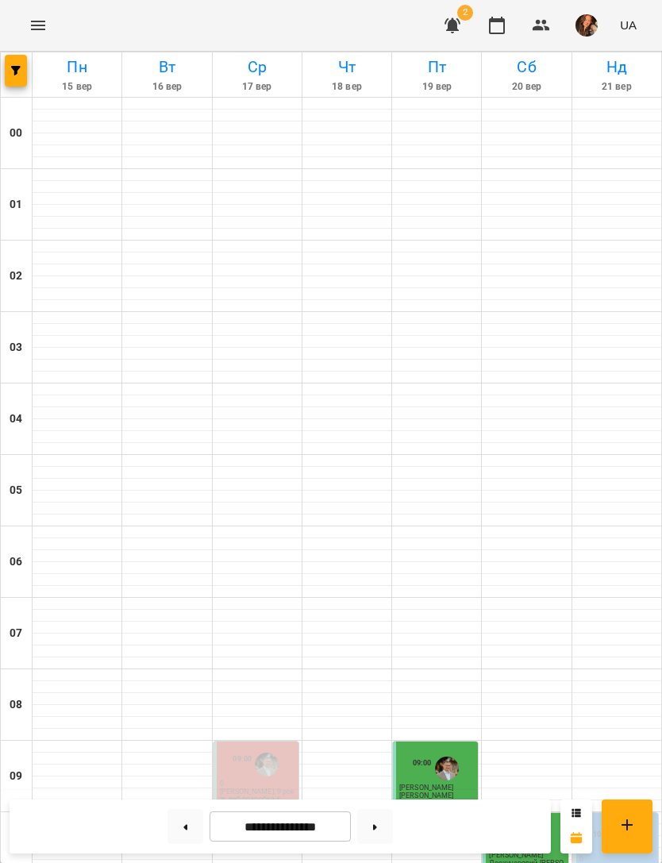
scroll to position [850, 0]
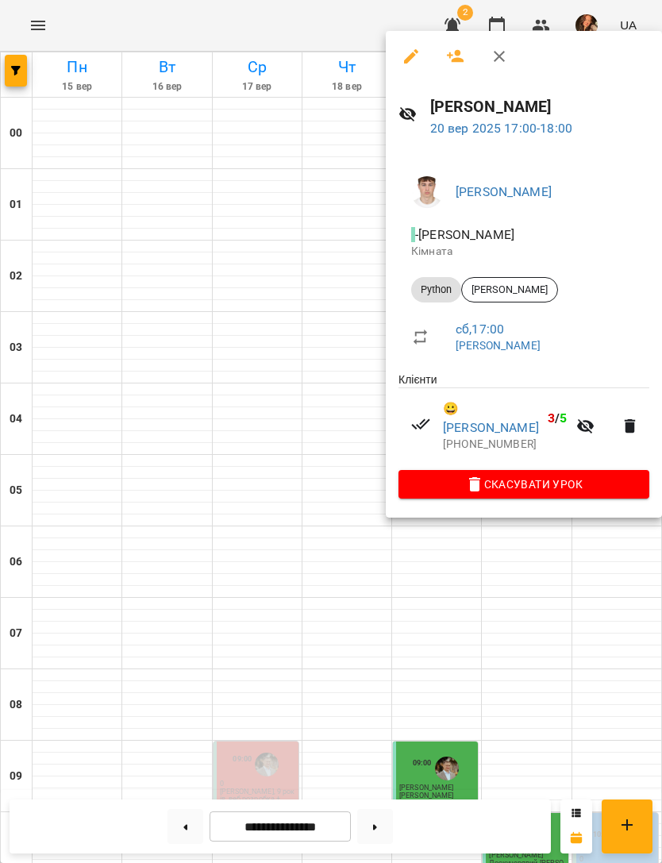
click at [566, 641] on div at bounding box center [331, 431] width 662 height 863
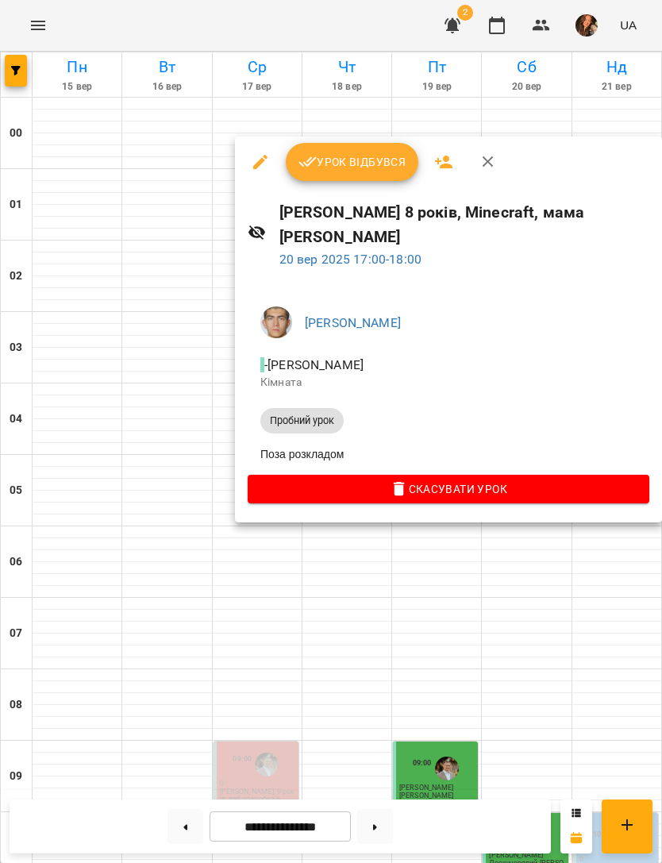
click at [555, 637] on div at bounding box center [331, 431] width 662 height 863
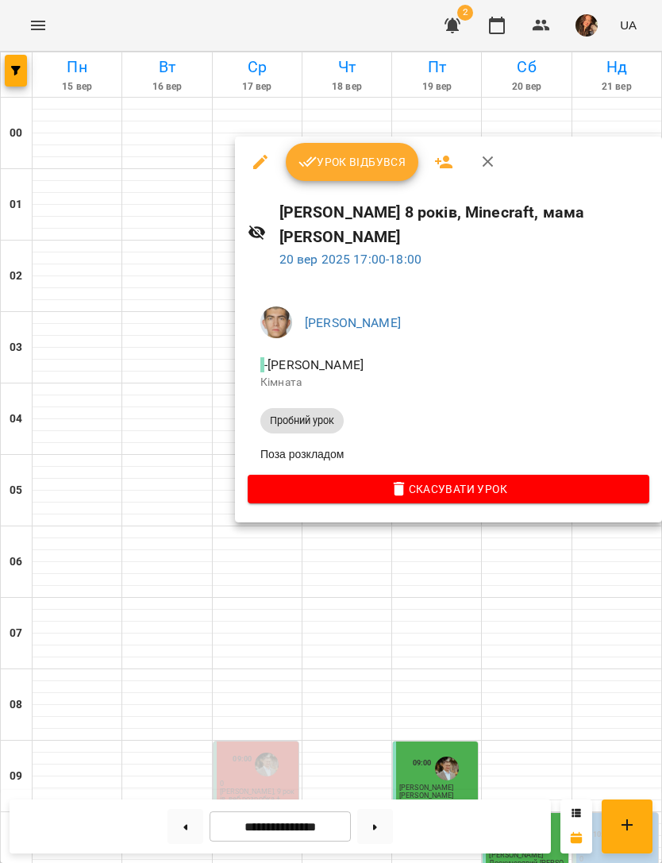
click at [584, 598] on div at bounding box center [331, 431] width 662 height 863
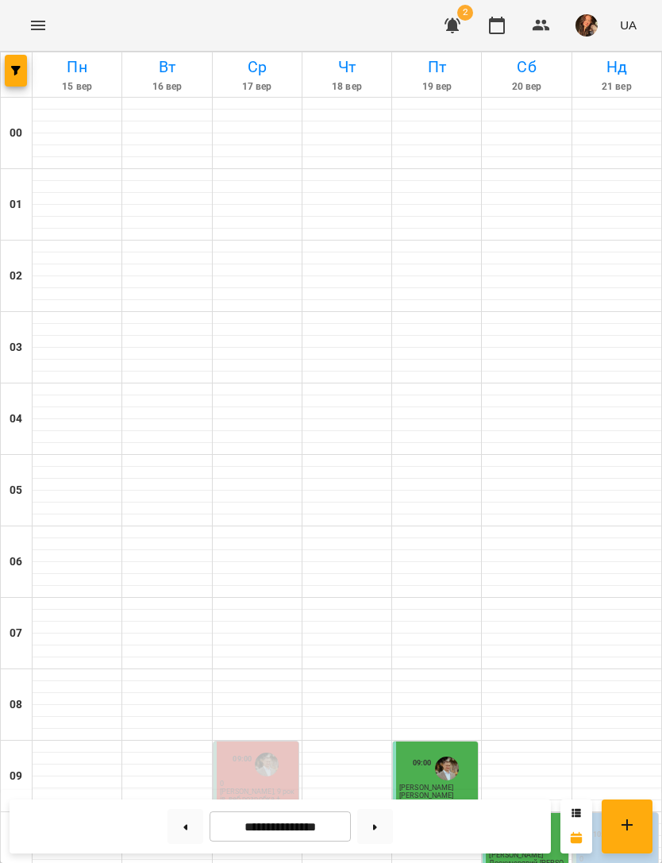
scroll to position [1011, 0]
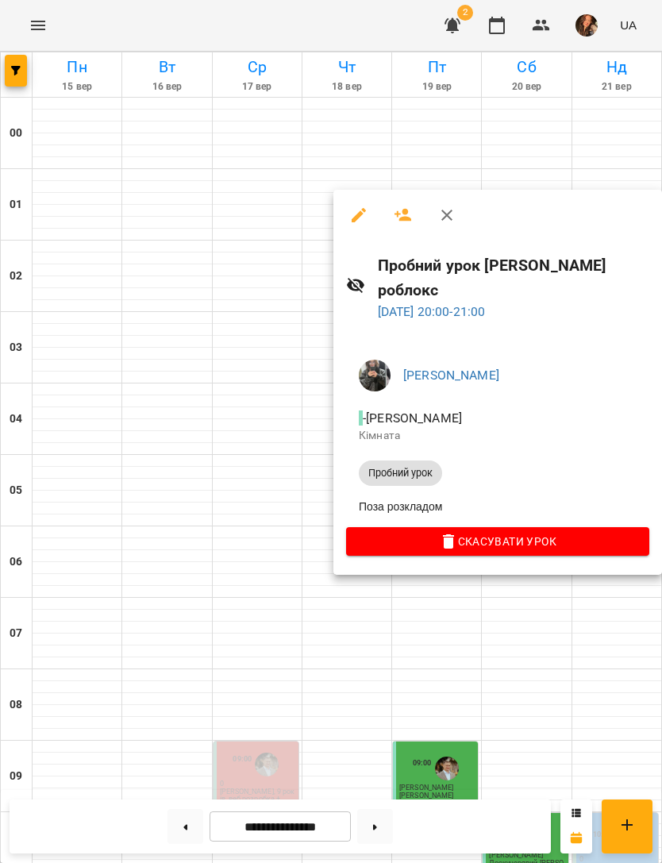
click at [519, 670] on div at bounding box center [331, 431] width 662 height 863
